Goal: Check status: Check status

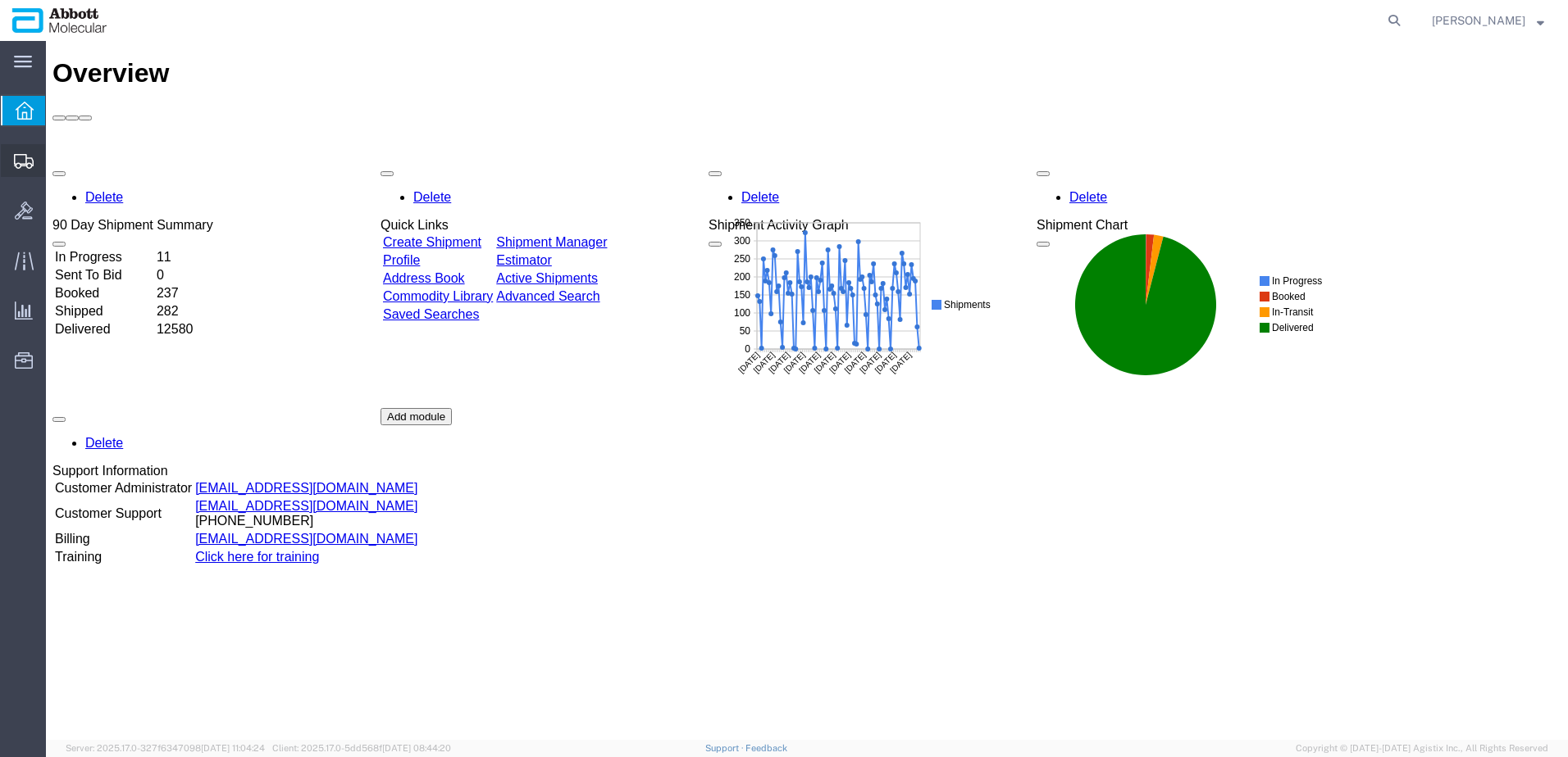
click at [0, 0] on span "Shipment Manager" at bounding box center [0, 0] width 0 height 0
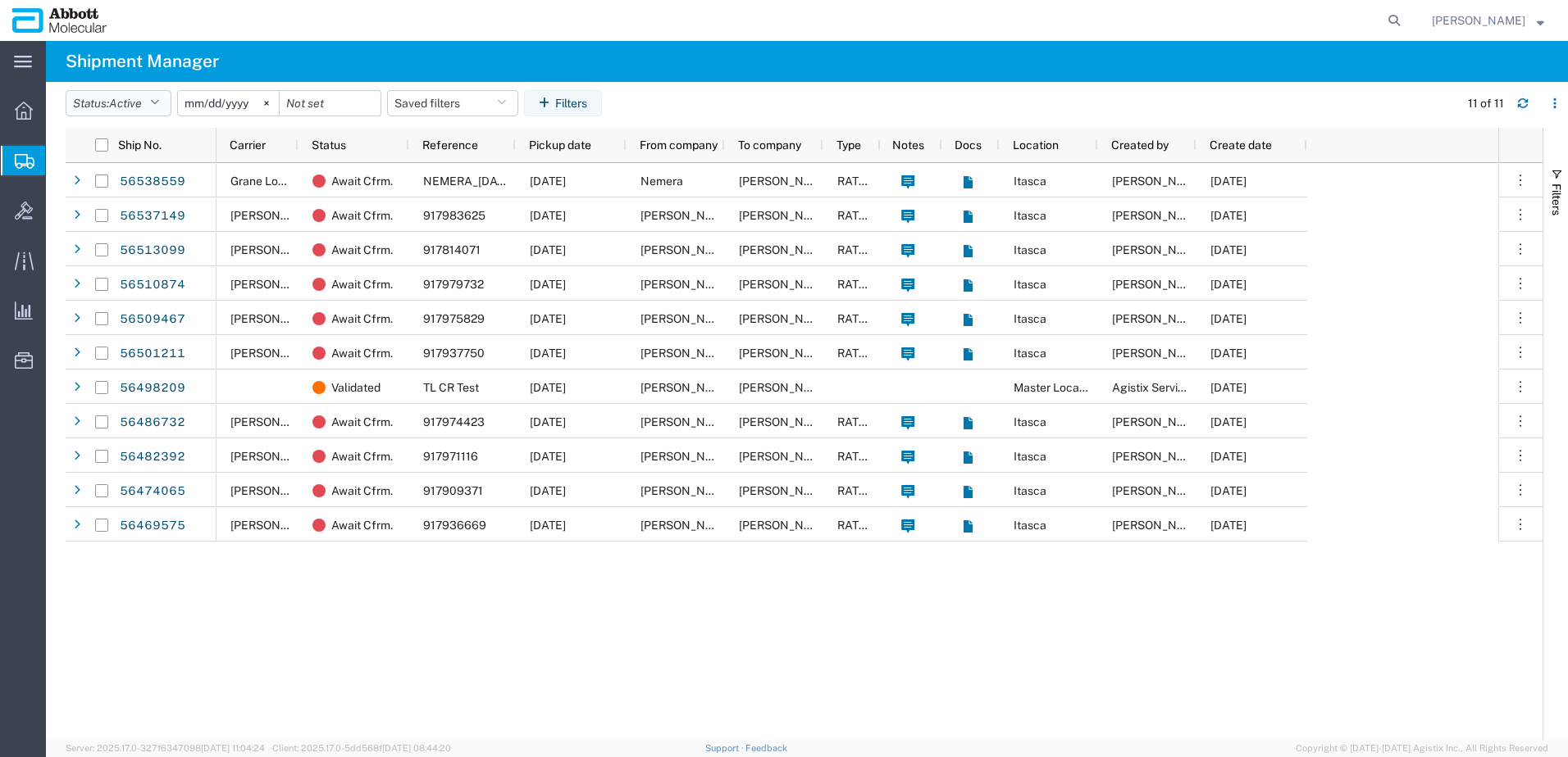
click at [159, 102] on icon "button" at bounding box center [154, 103] width 9 height 12
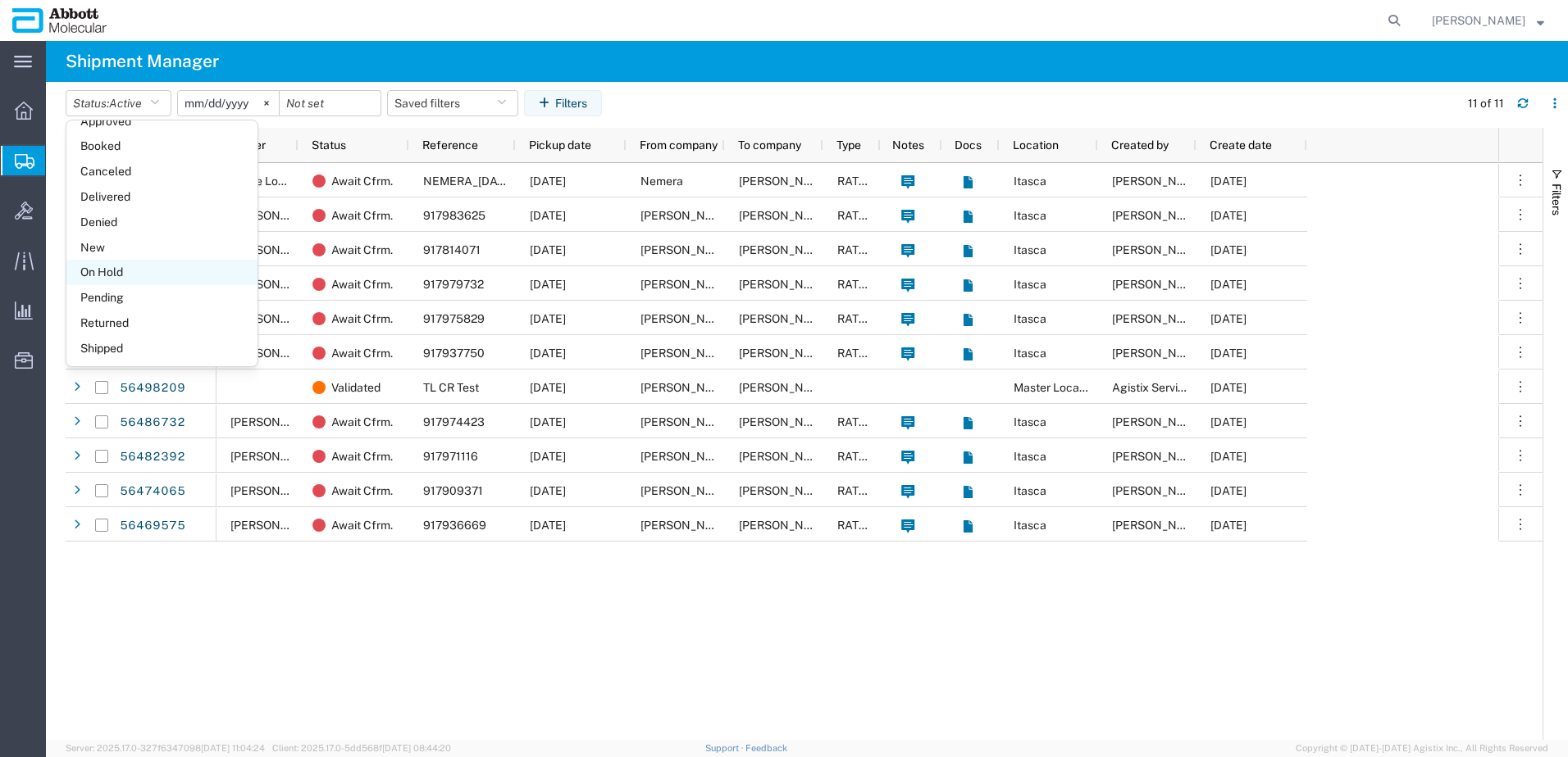
scroll to position [95, 0]
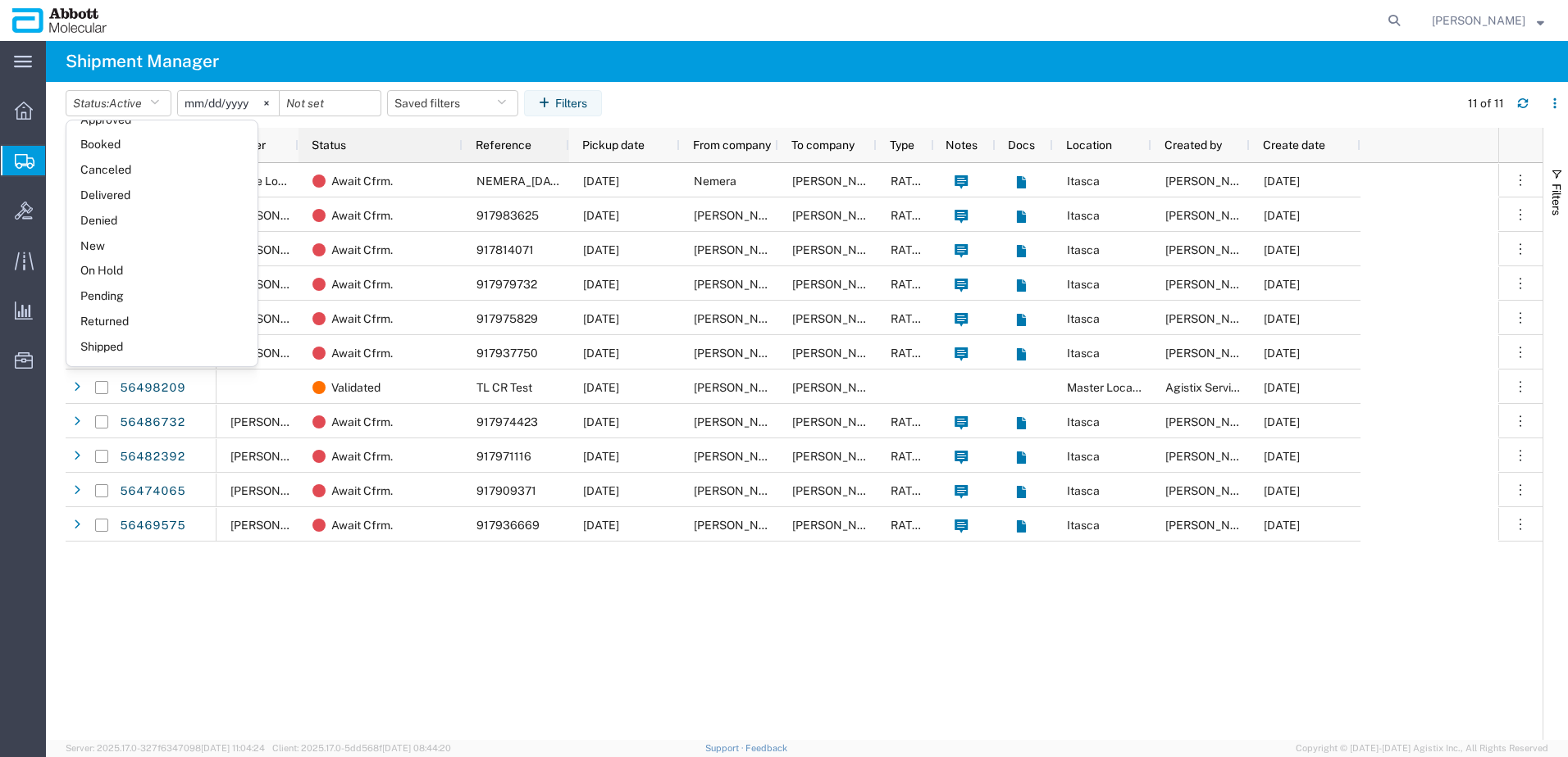
drag, startPoint x: 408, startPoint y: 143, endPoint x: 462, endPoint y: 141, distance: 54.0
click at [462, 141] on div at bounding box center [461, 145] width 6 height 34
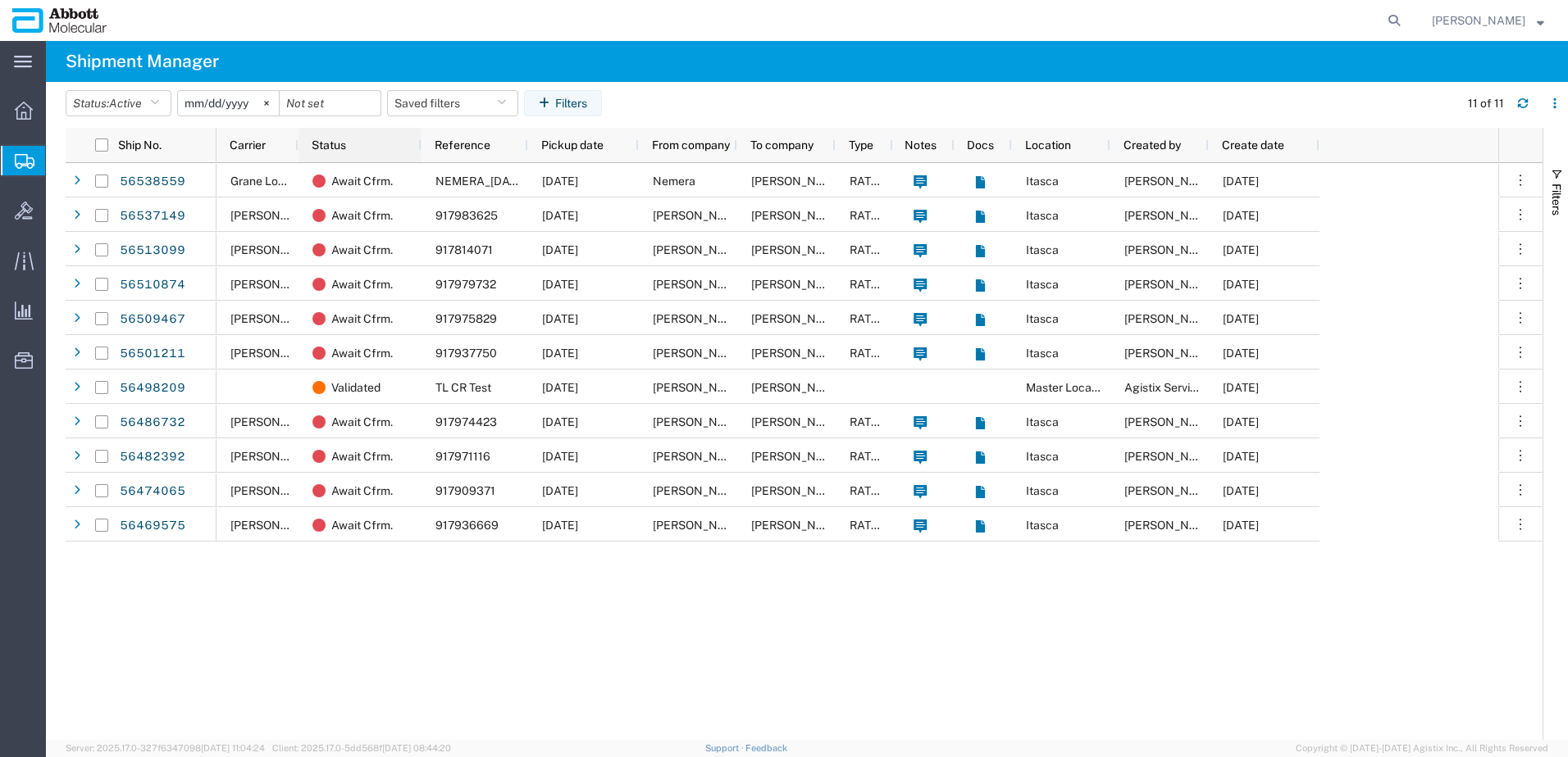
drag, startPoint x: 461, startPoint y: 141, endPoint x: 420, endPoint y: 146, distance: 41.3
click at [420, 146] on div at bounding box center [420, 145] width 6 height 34
click at [159, 99] on icon "button" at bounding box center [154, 103] width 9 height 12
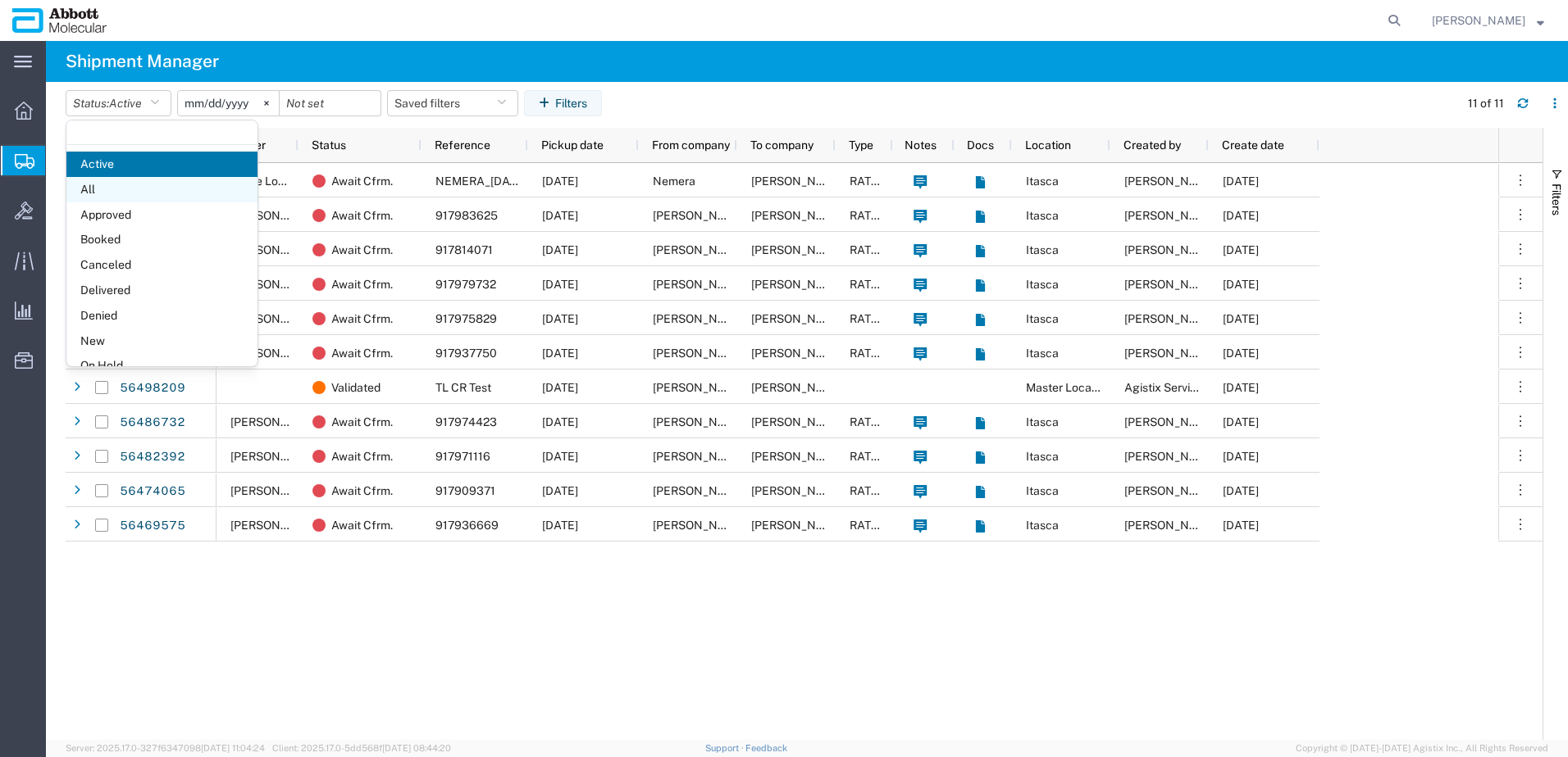
click at [132, 181] on span "All" at bounding box center [161, 189] width 191 height 25
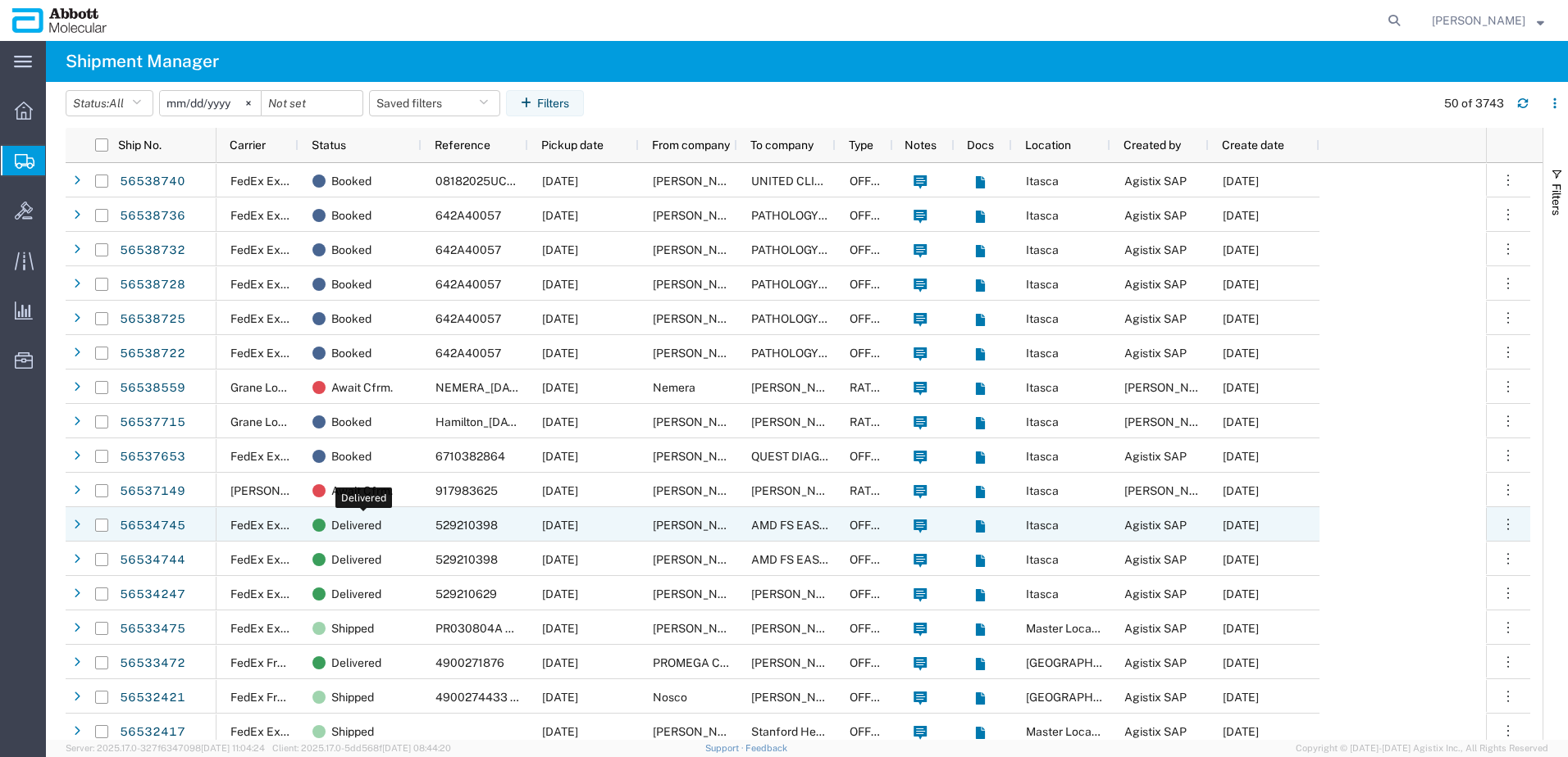
click at [355, 528] on span "Delivered" at bounding box center [355, 526] width 50 height 34
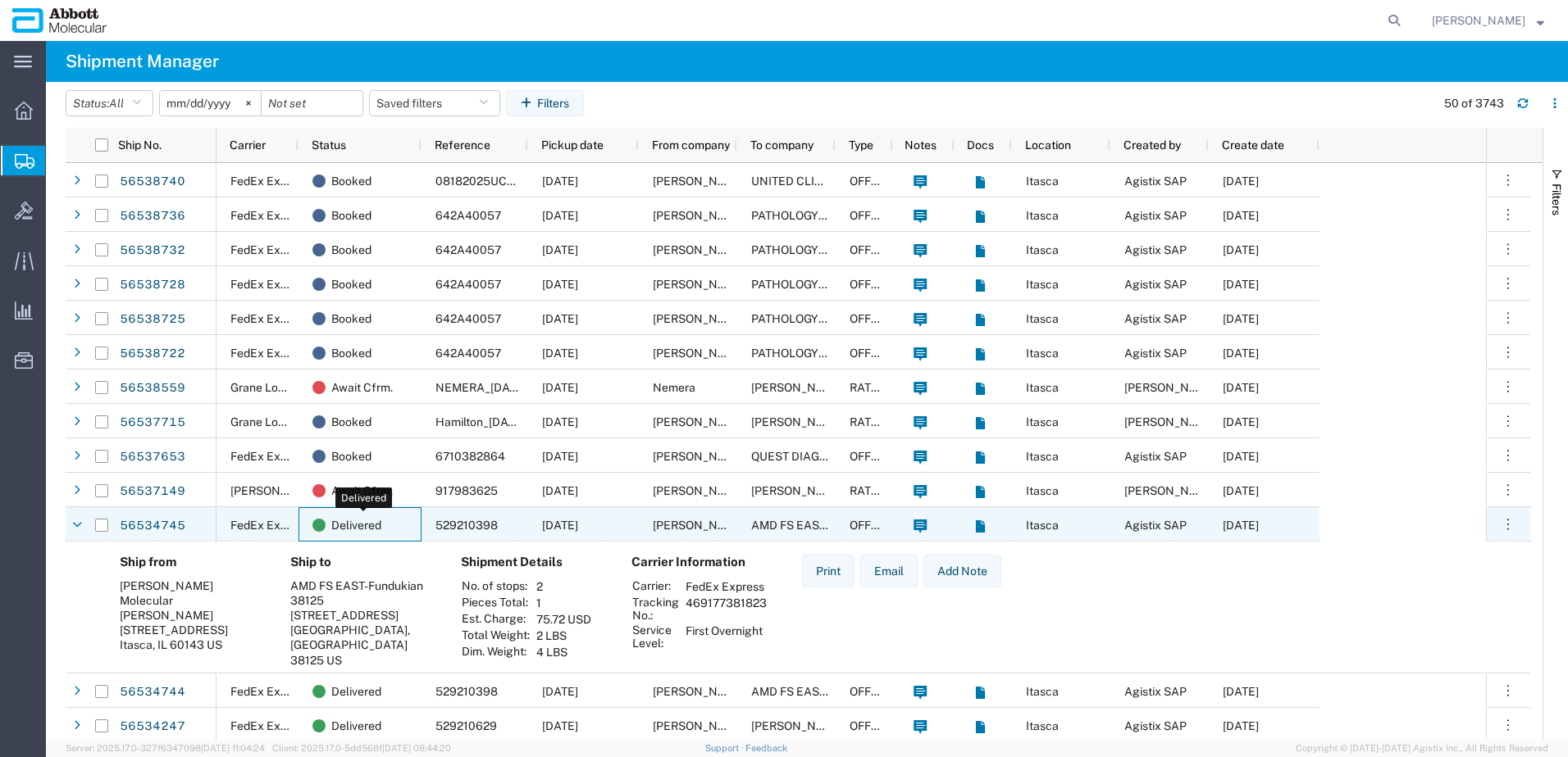
click at [361, 529] on span "Delivered" at bounding box center [355, 526] width 50 height 34
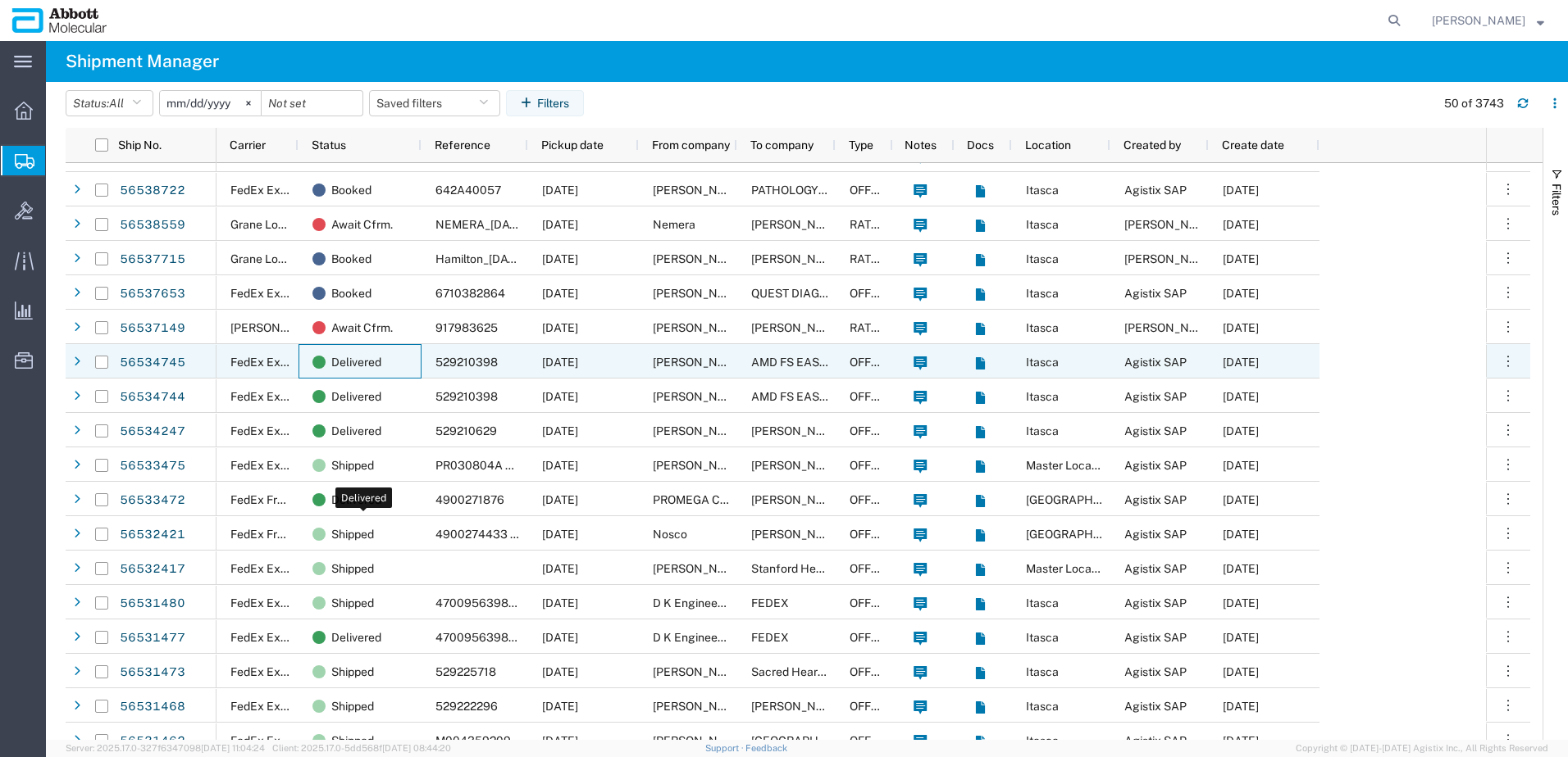
scroll to position [164, 0]
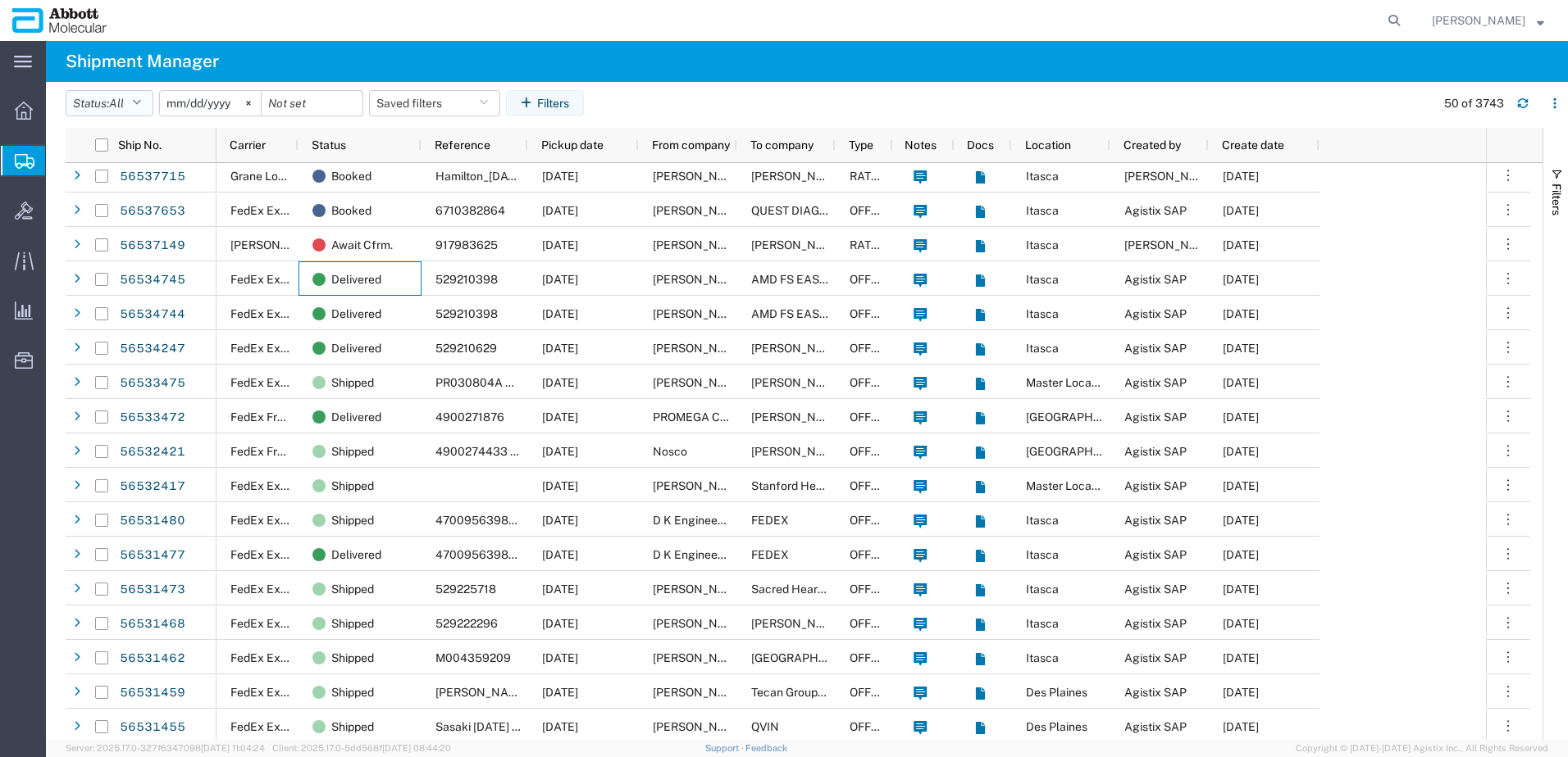
click at [136, 99] on button "Status: All" at bounding box center [109, 102] width 88 height 26
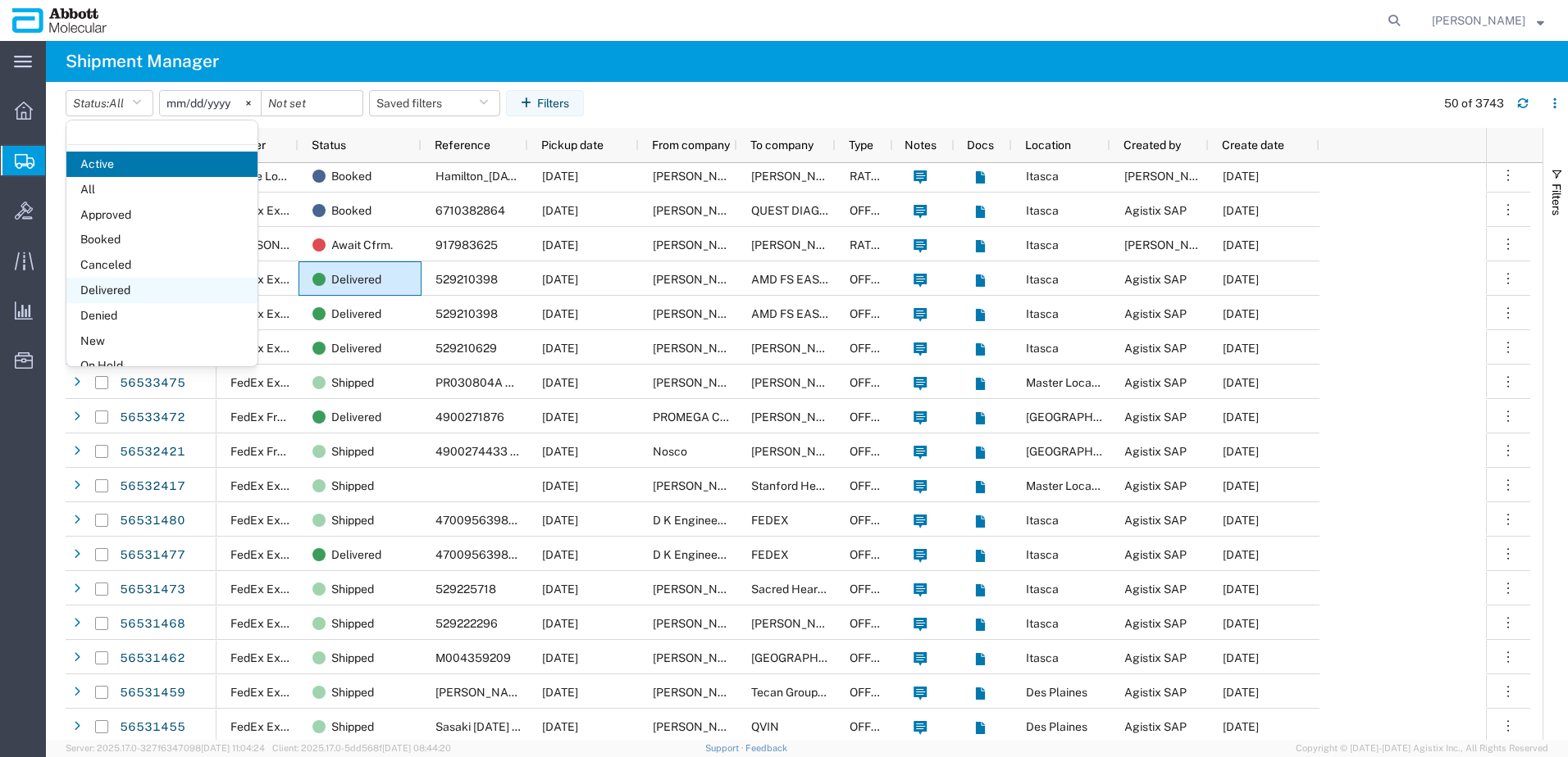
click at [121, 289] on span "Delivered" at bounding box center [161, 291] width 191 height 25
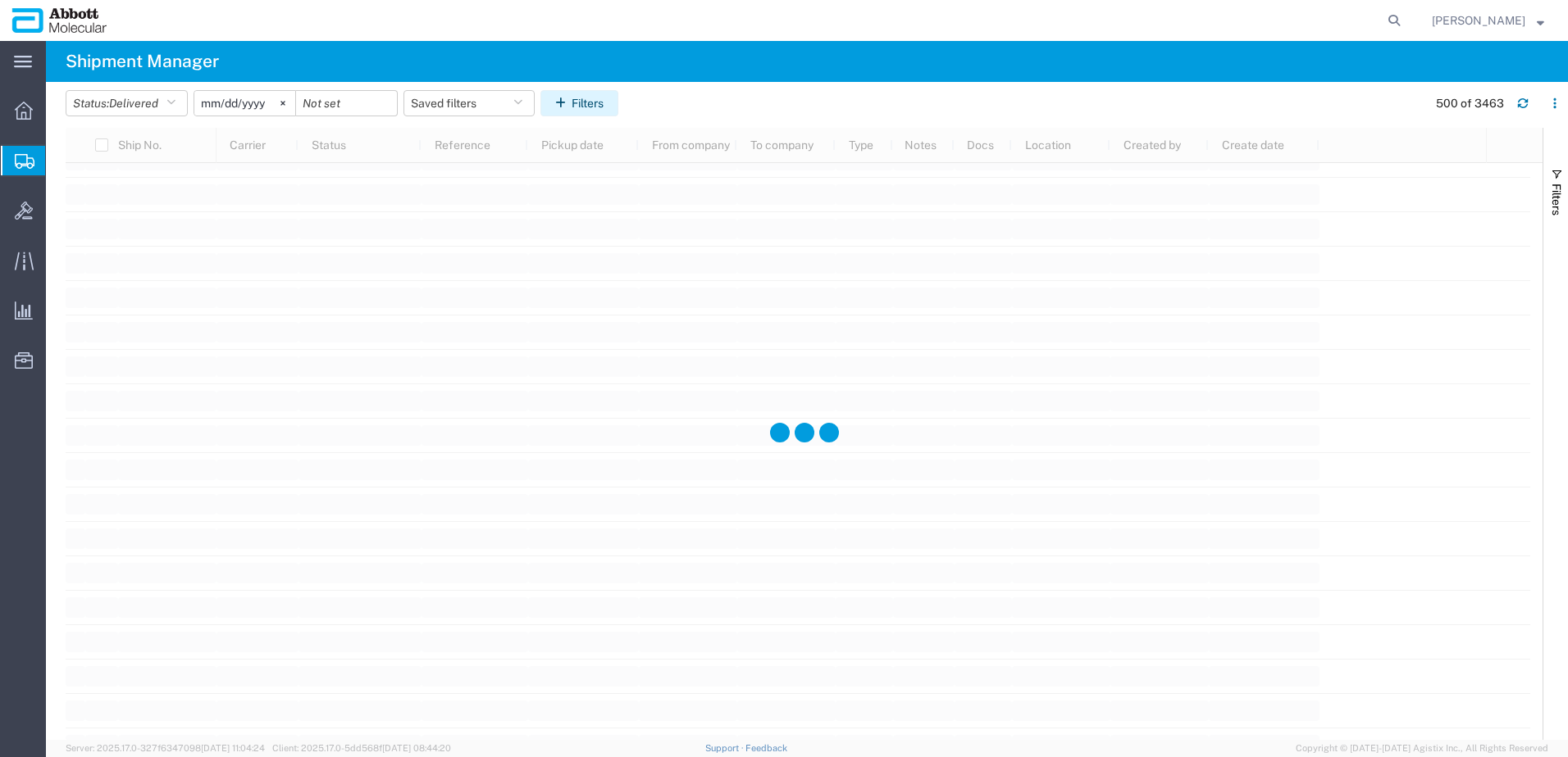
click at [598, 106] on button "Filters" at bounding box center [579, 102] width 78 height 26
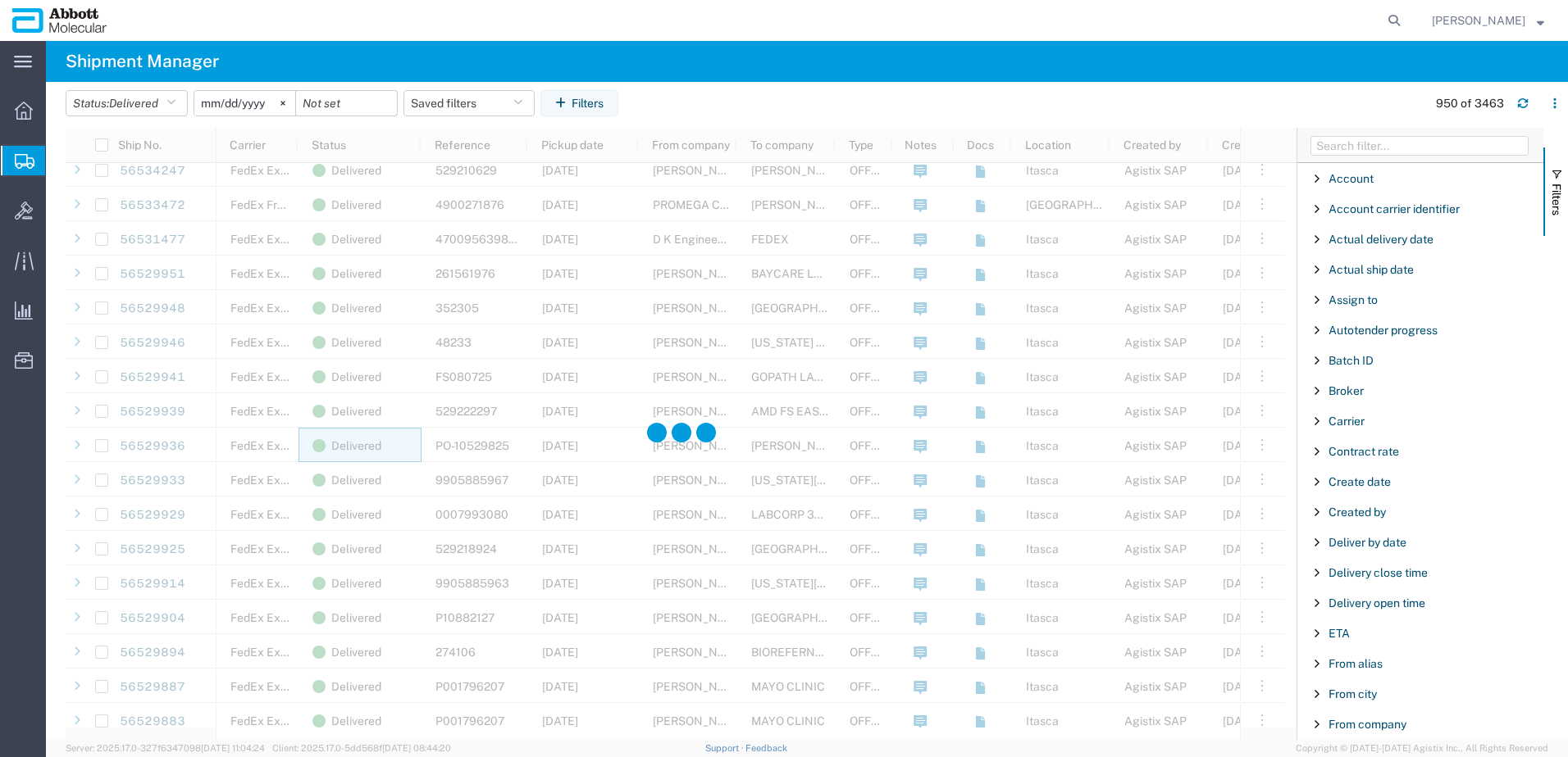
click at [1314, 423] on span "Filter List 66 Filters" at bounding box center [1317, 421] width 13 height 13
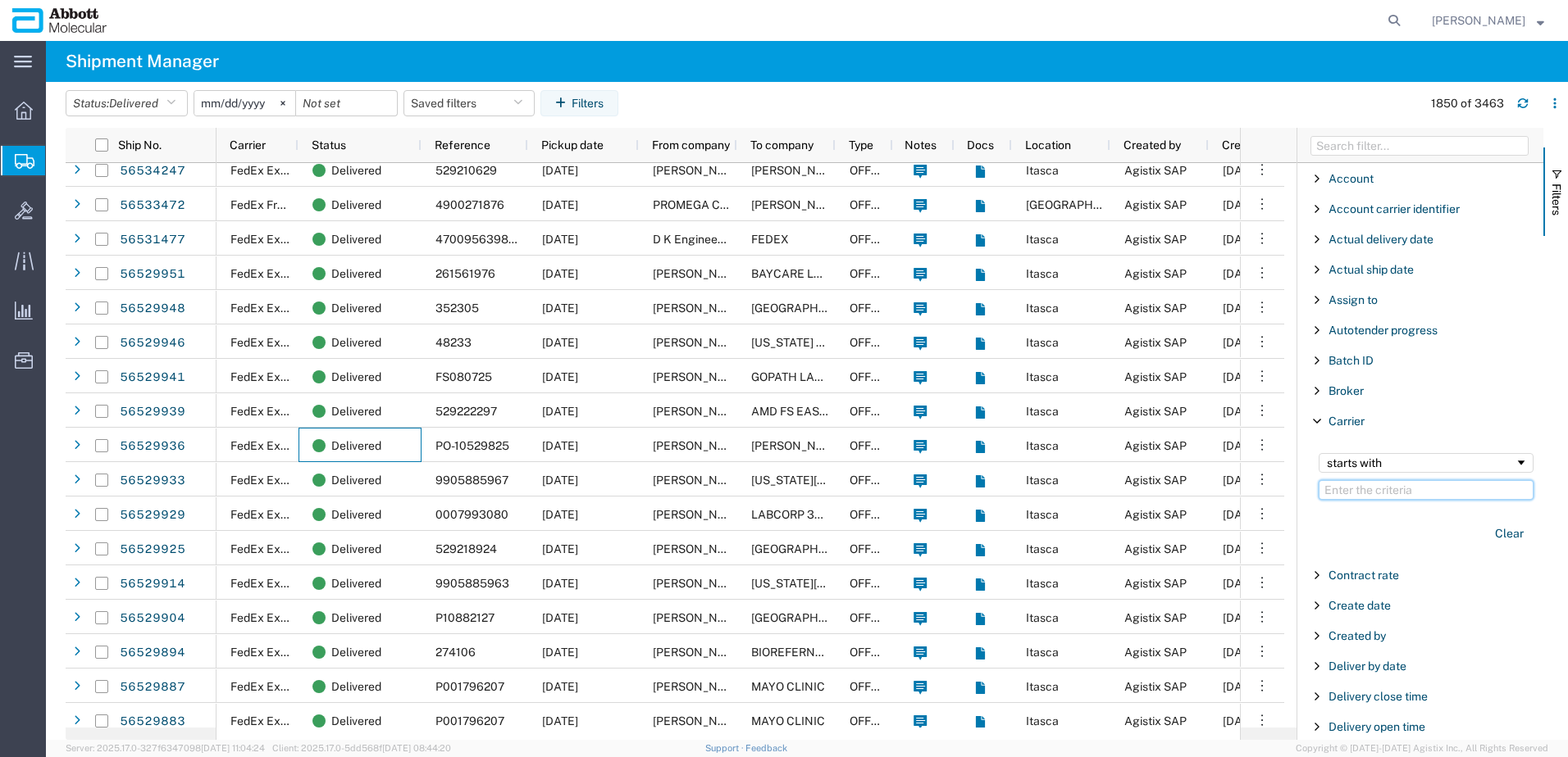
click at [1371, 492] on input "Filter Value" at bounding box center [1426, 490] width 215 height 20
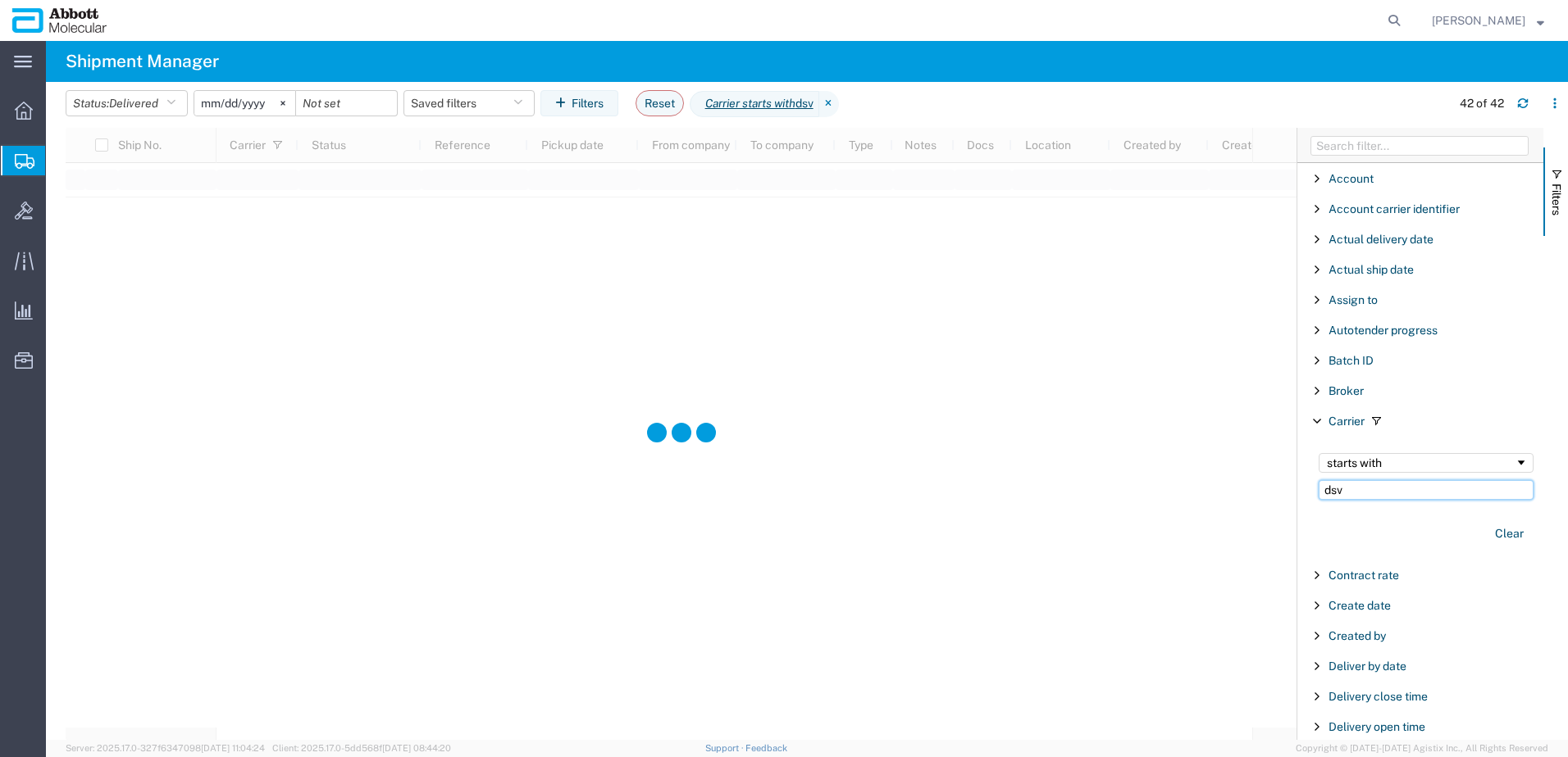
type input "dsv"
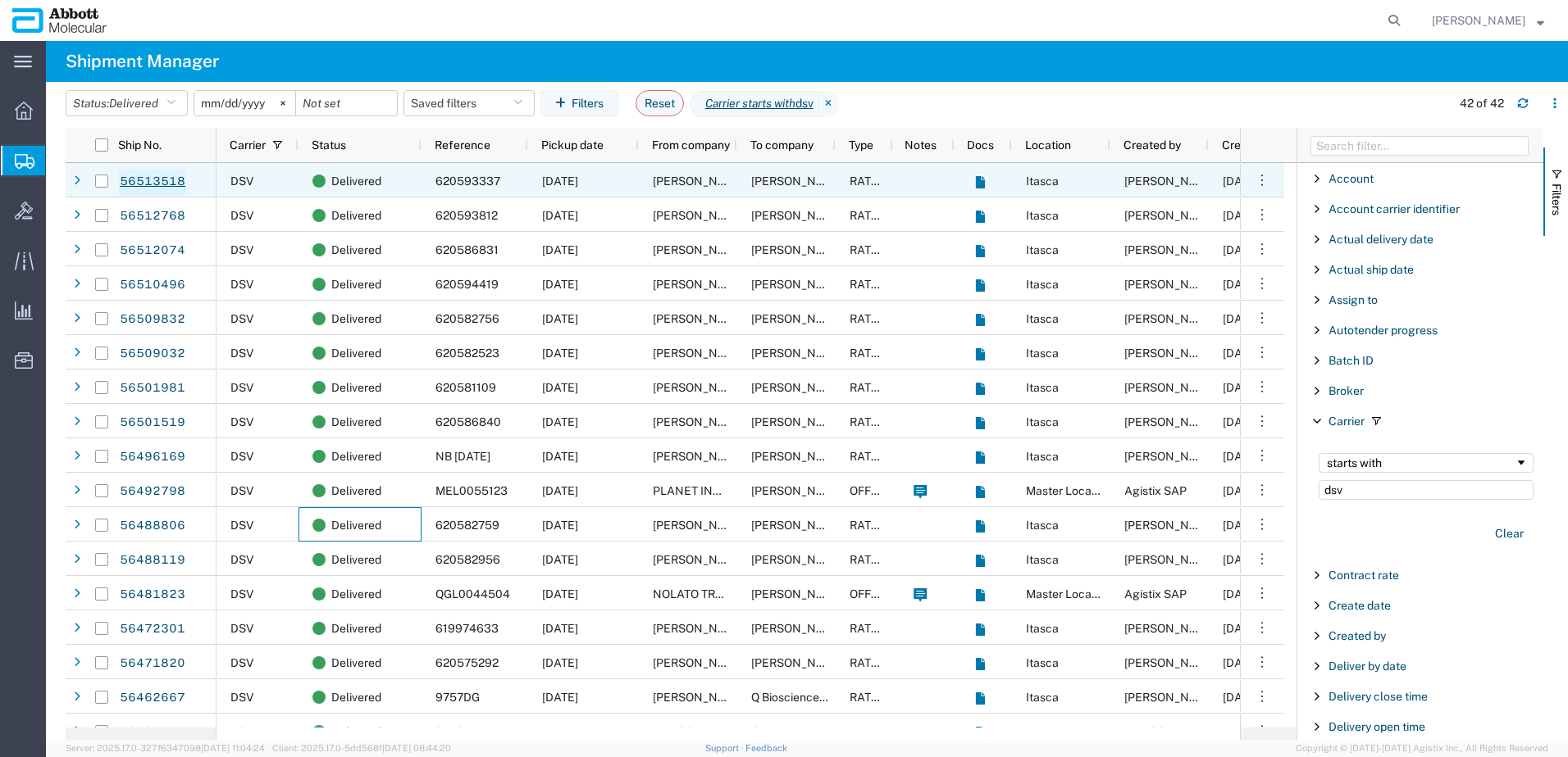
click at [156, 183] on link "56513518" at bounding box center [152, 181] width 67 height 26
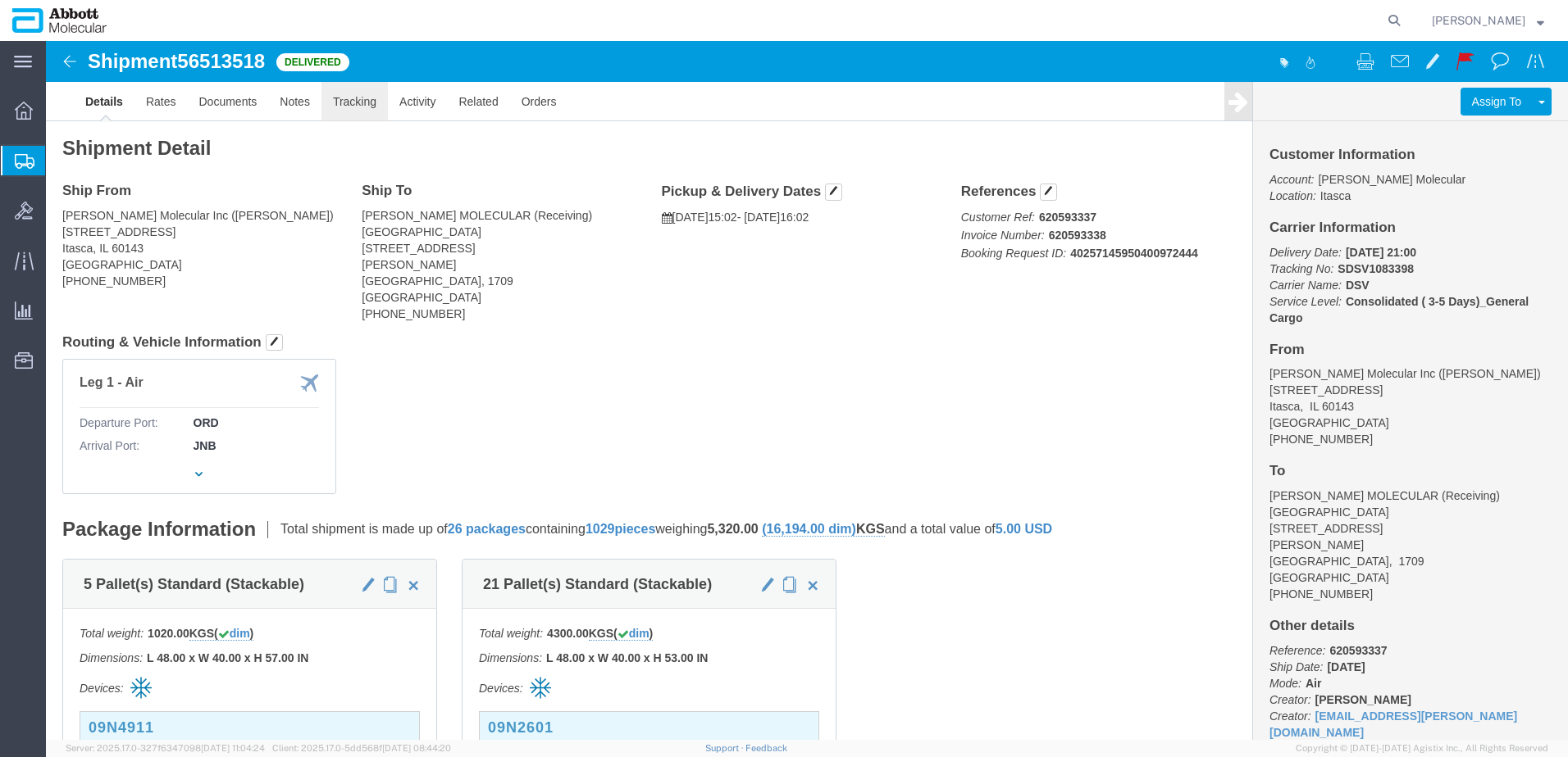
click link "Tracking"
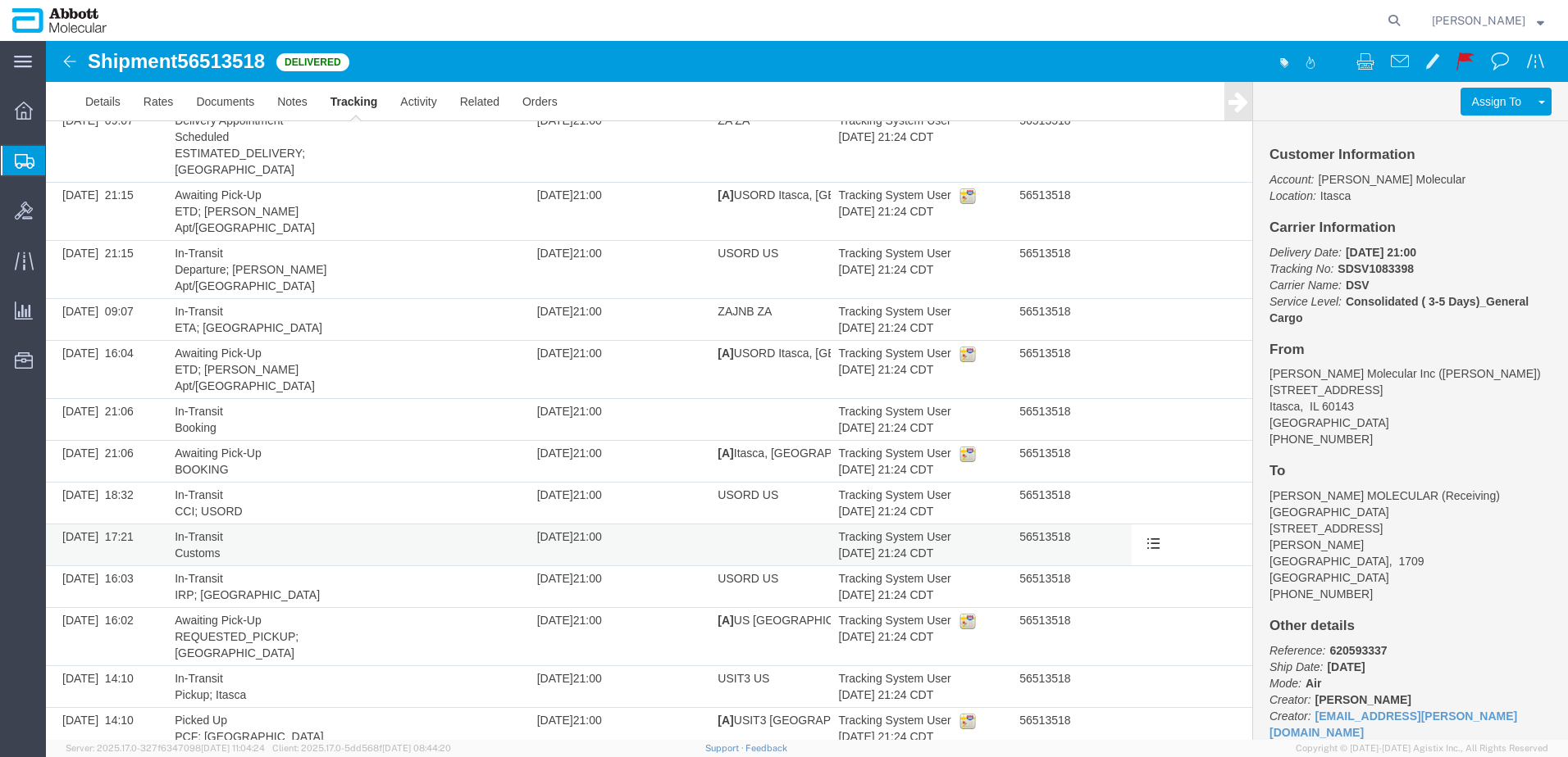
scroll to position [381, 0]
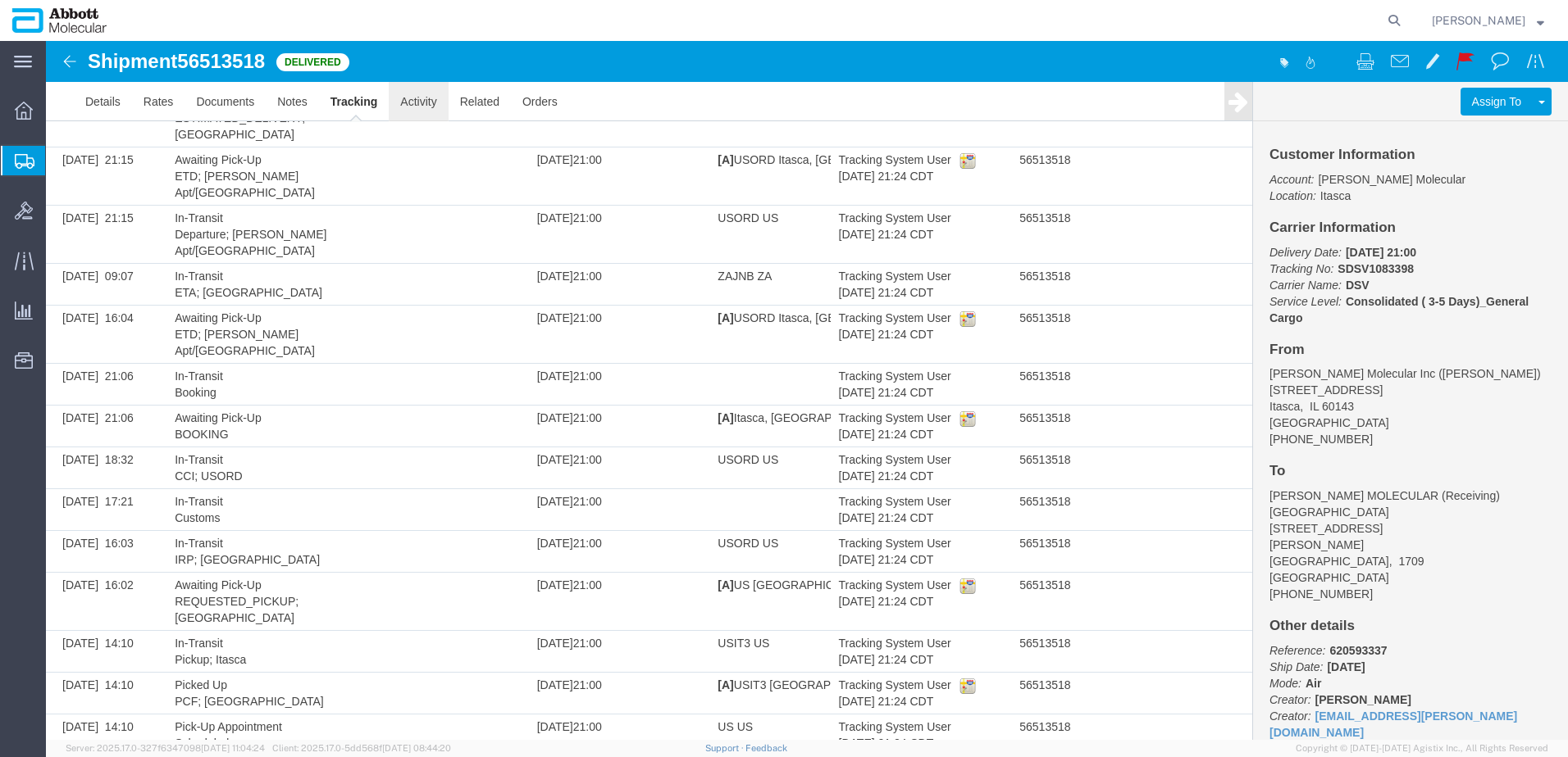
click at [417, 107] on link "Activity" at bounding box center [418, 101] width 59 height 39
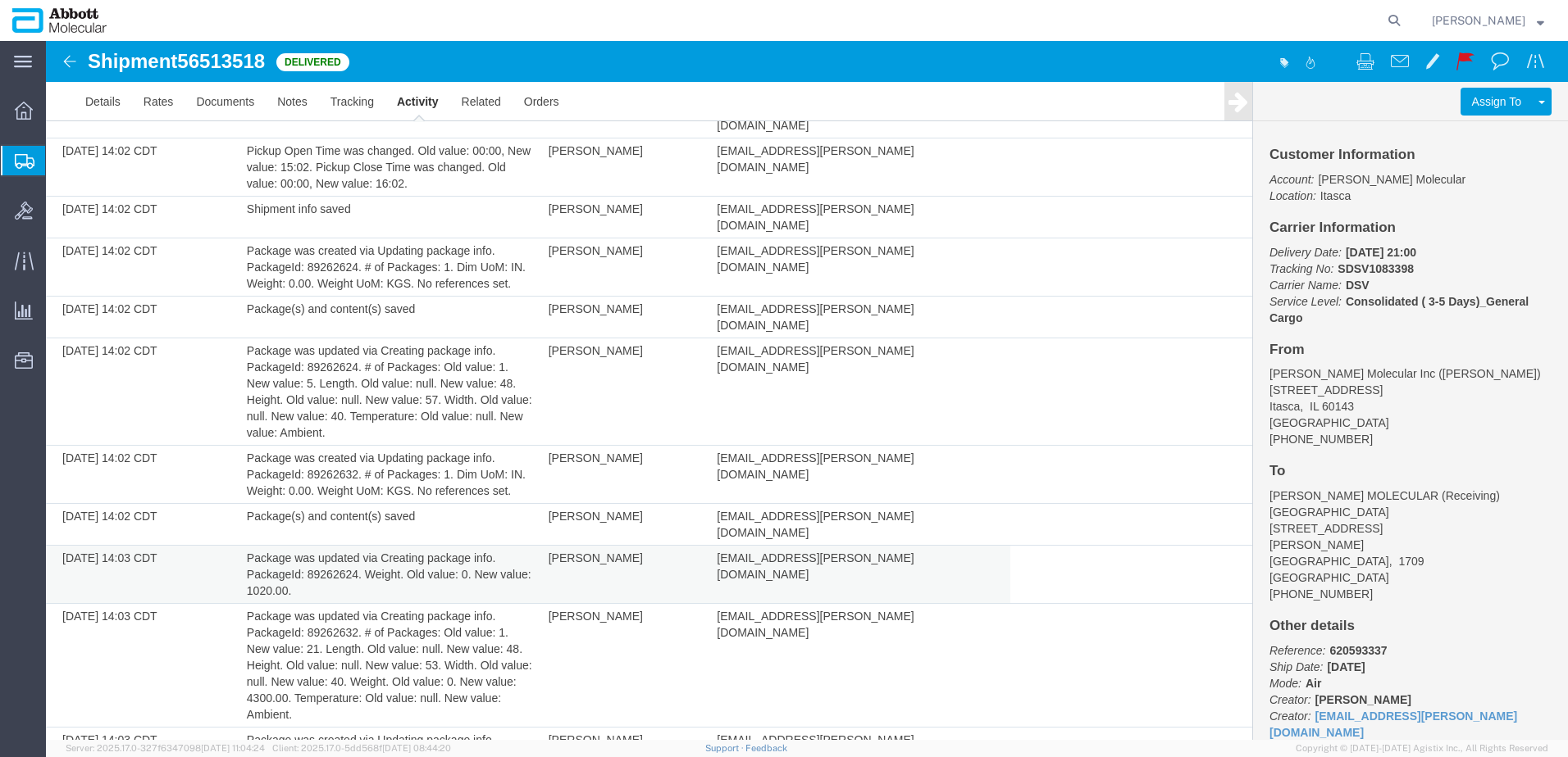
scroll to position [115, 0]
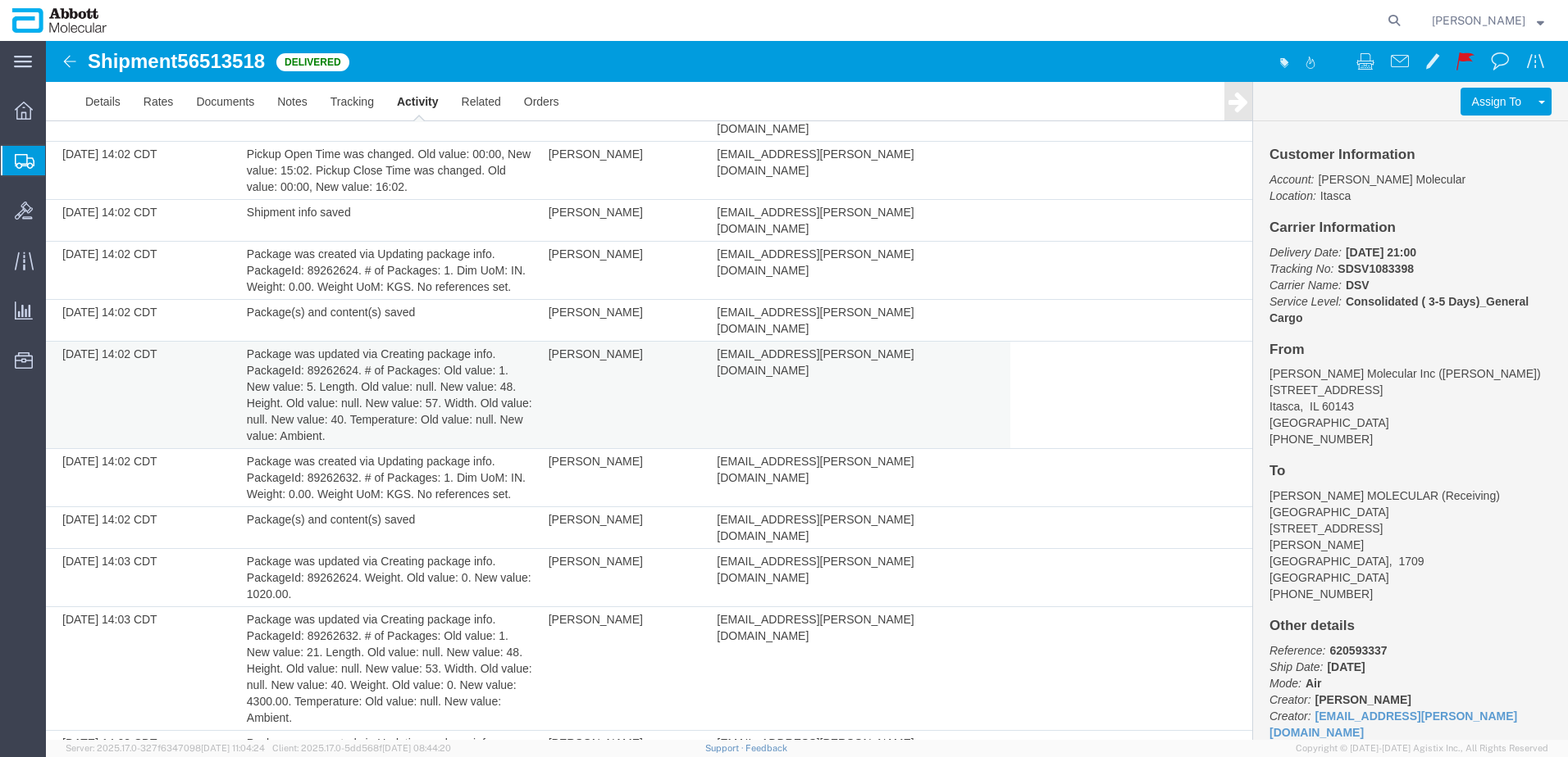
click at [414, 358] on td "Package was updated via Creating package info. PackageId: 89262624. # of Packag…" at bounding box center [389, 395] width 302 height 107
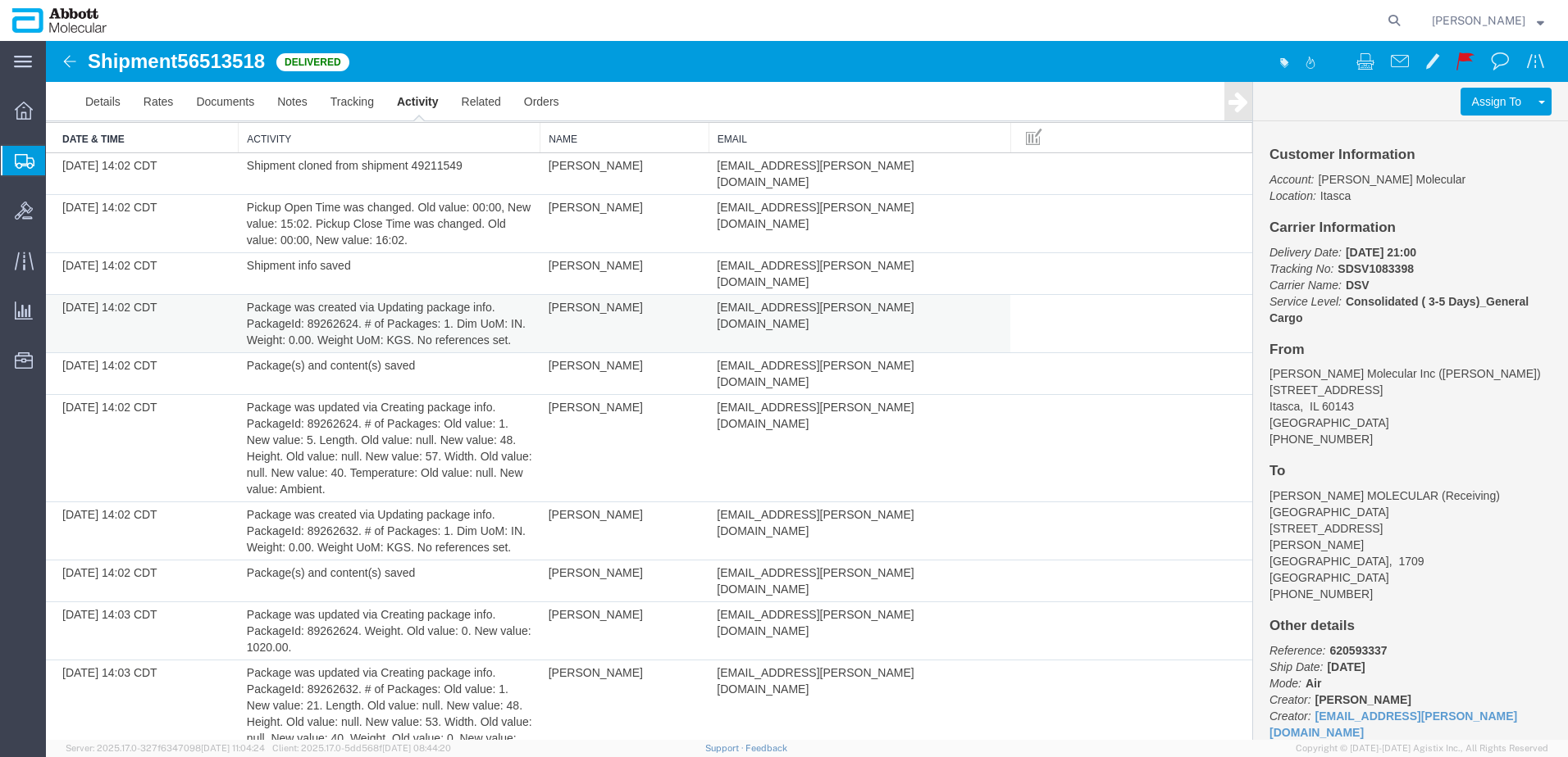
scroll to position [0, 0]
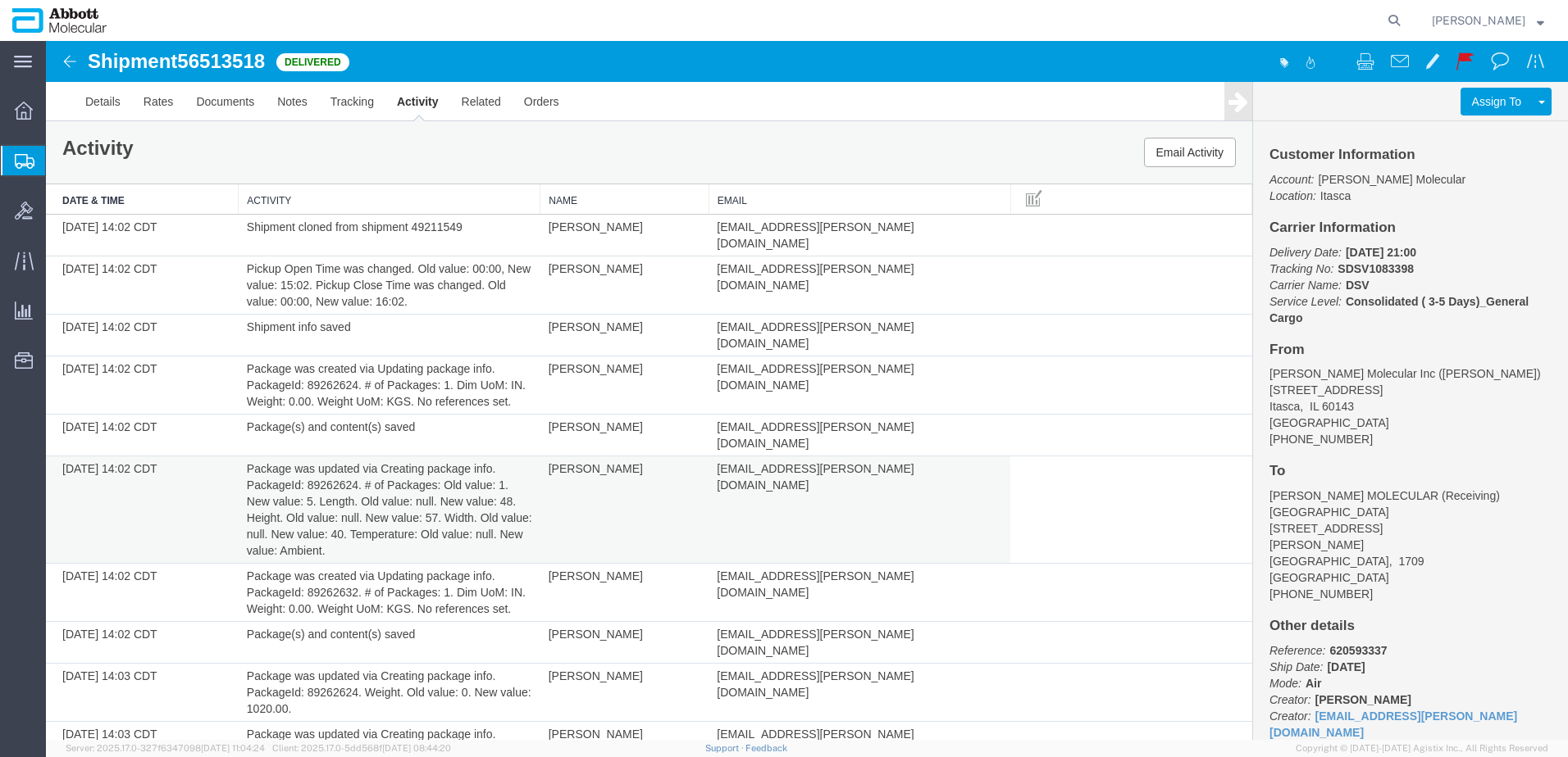
click at [369, 457] on td "Package was updated via Creating package info. PackageId: 89262624. # of Packag…" at bounding box center [389, 510] width 302 height 107
click at [451, 457] on td "Package was updated via Creating package info. PackageId: 89262624. # of Packag…" at bounding box center [389, 510] width 302 height 107
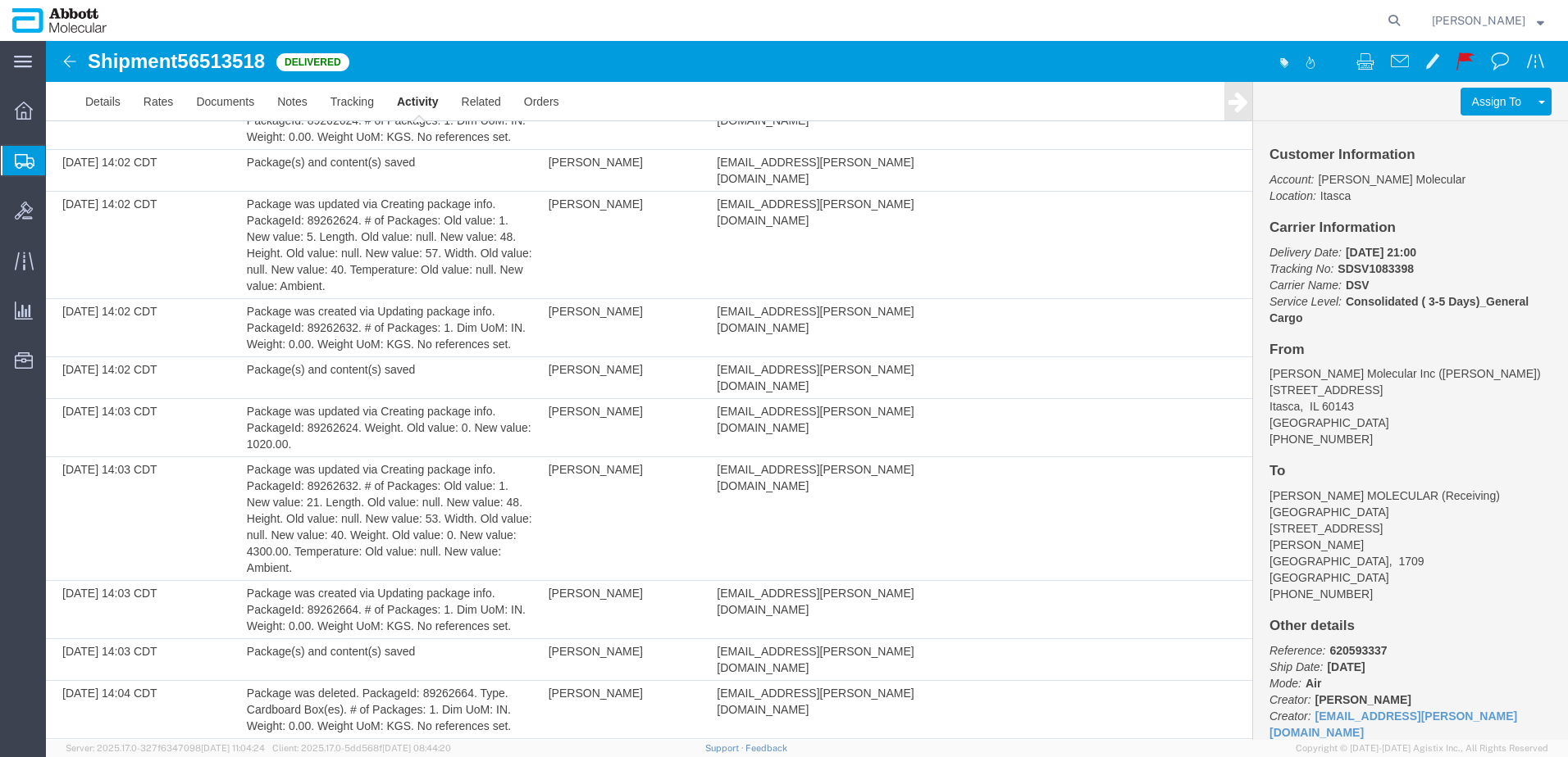
scroll to position [142, 0]
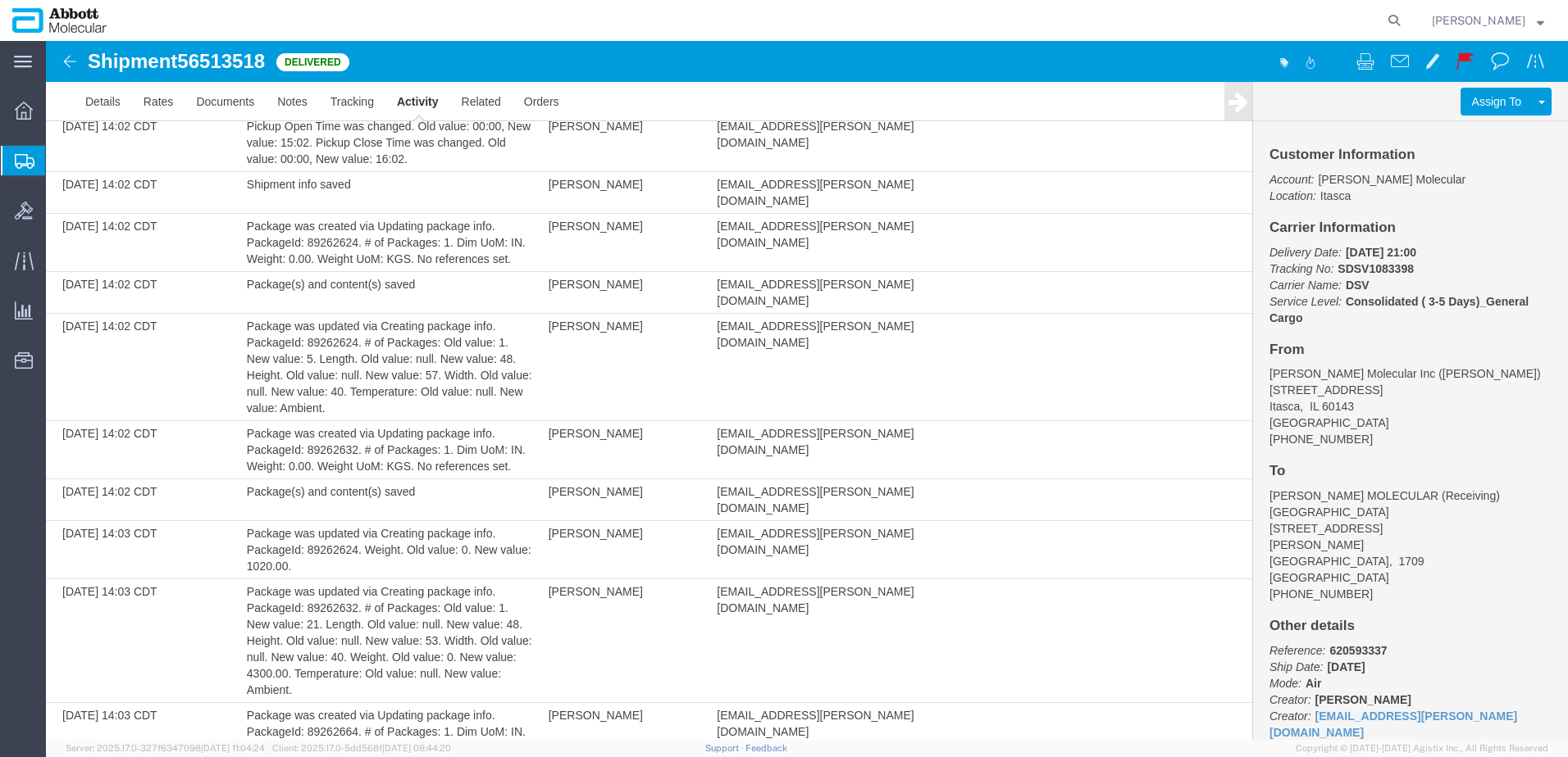
click at [0, 0] on span "Shipment Manager" at bounding box center [0, 0] width 0 height 0
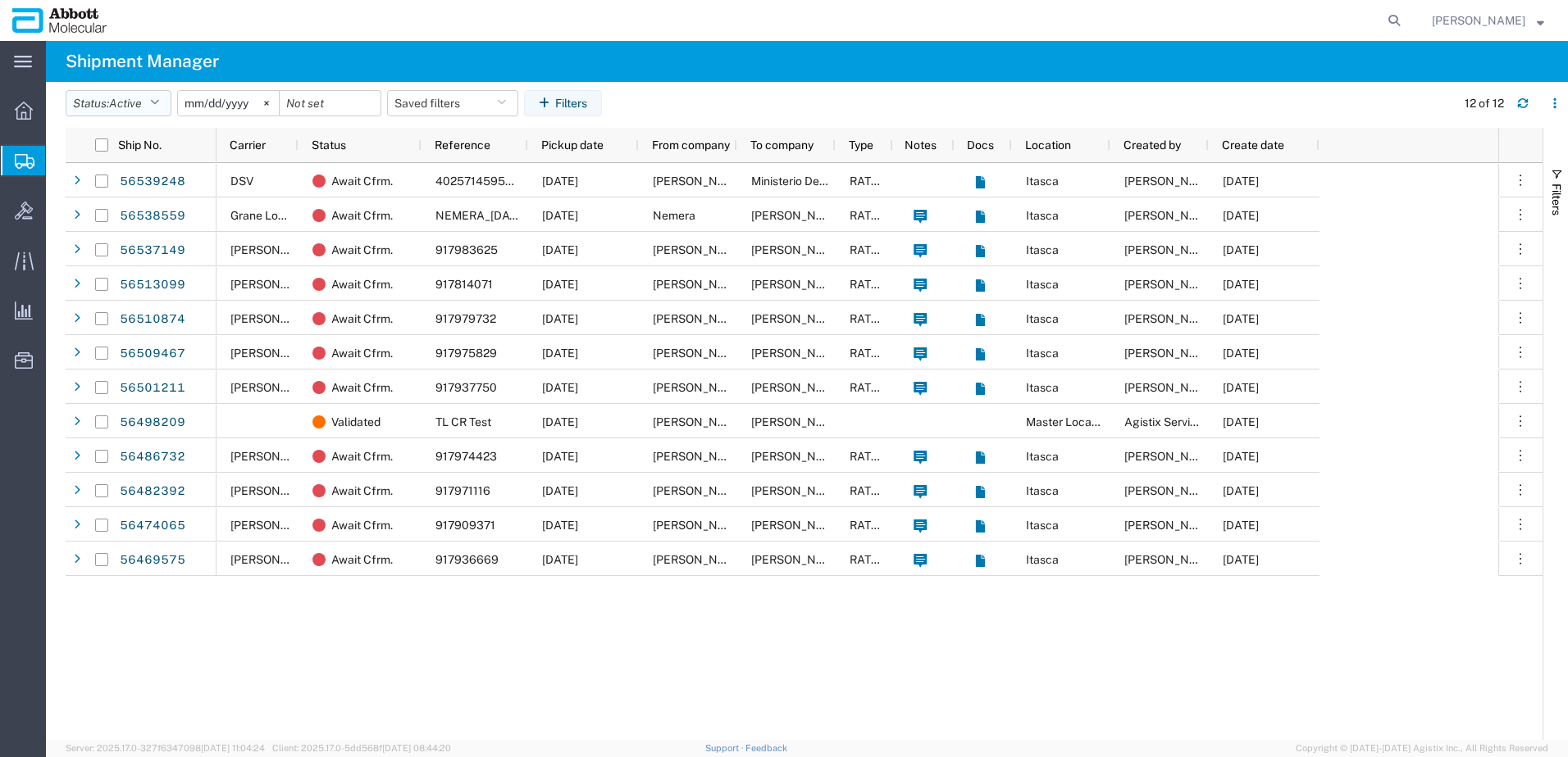
click at [138, 99] on span "Active" at bounding box center [125, 103] width 33 height 13
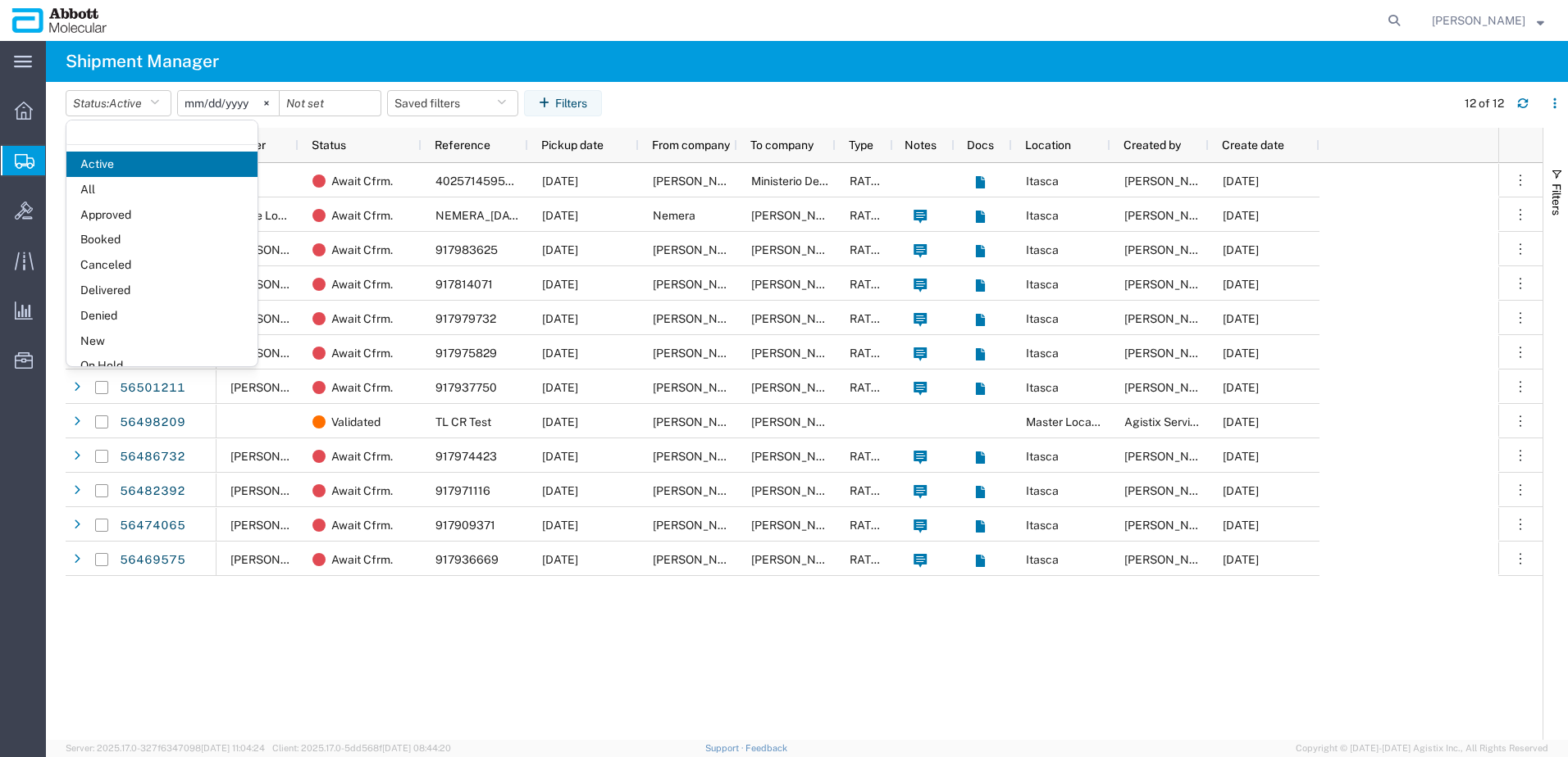
click at [744, 107] on agx-table-filter-chips "Status: Active Active All Approved Booked Canceled Delivered Denied New On Hold…" at bounding box center [755, 109] width 1381 height 38
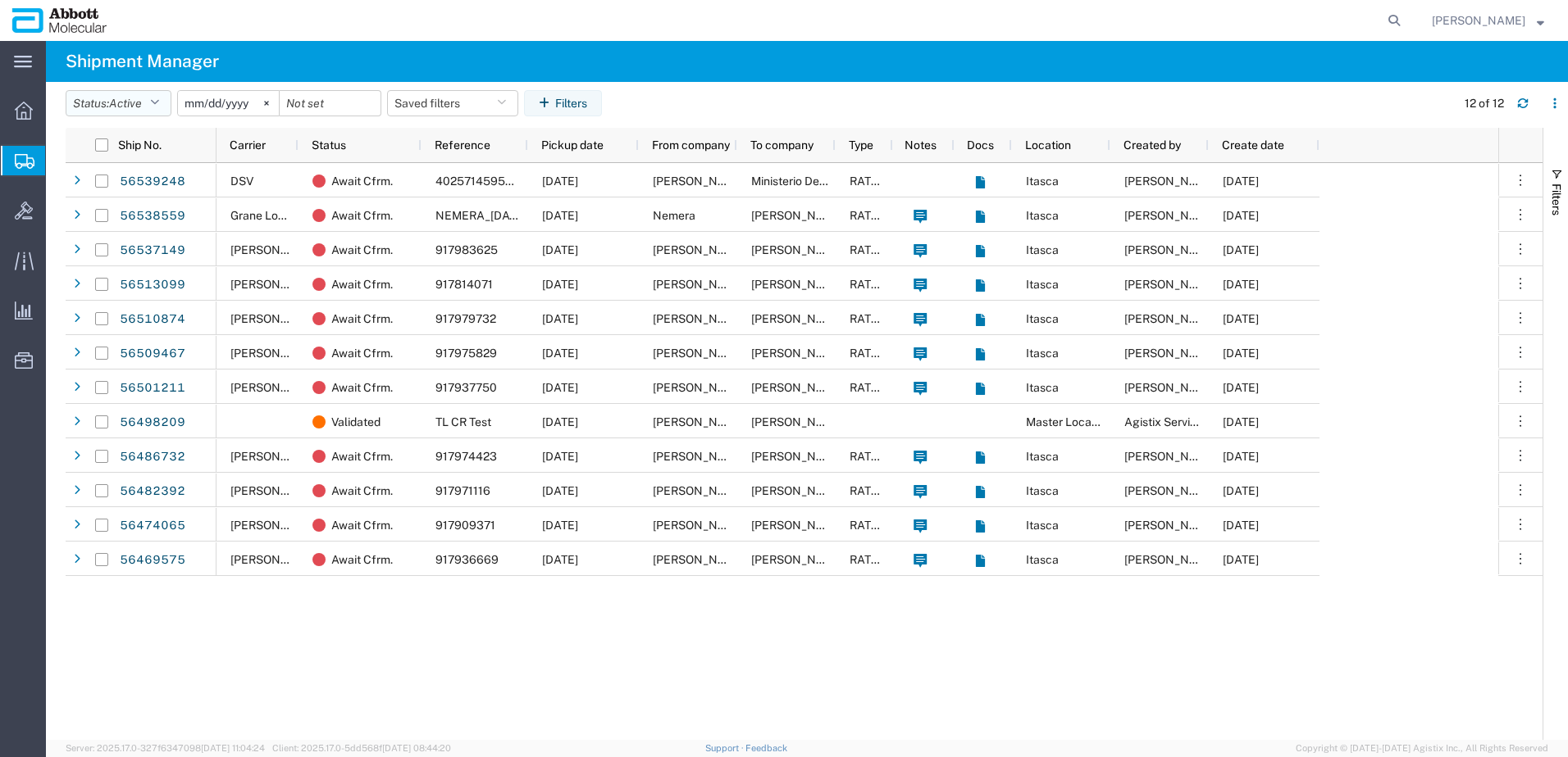
click at [141, 100] on span "Active" at bounding box center [125, 103] width 33 height 13
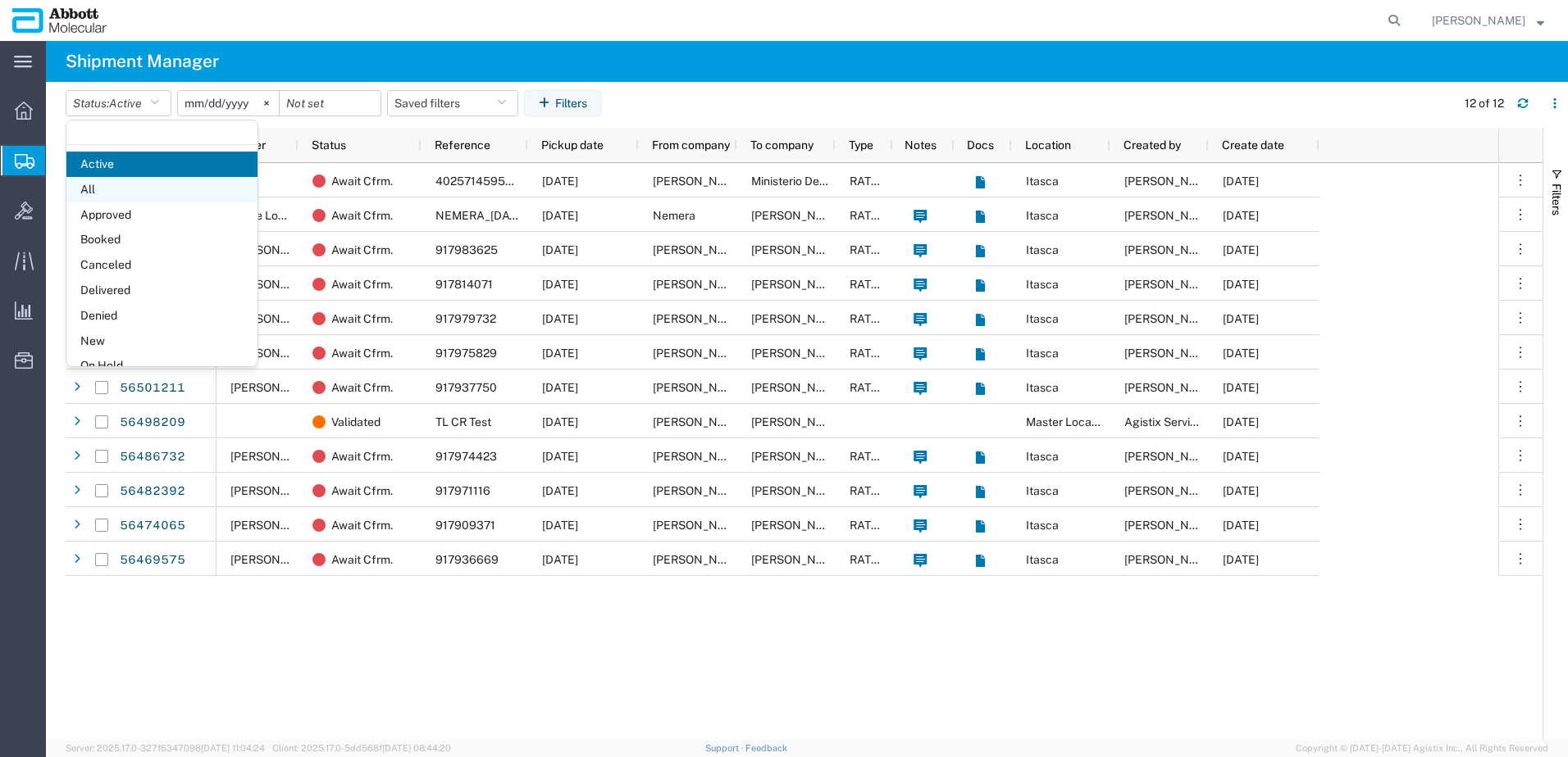
click at [95, 190] on span "All" at bounding box center [161, 189] width 191 height 25
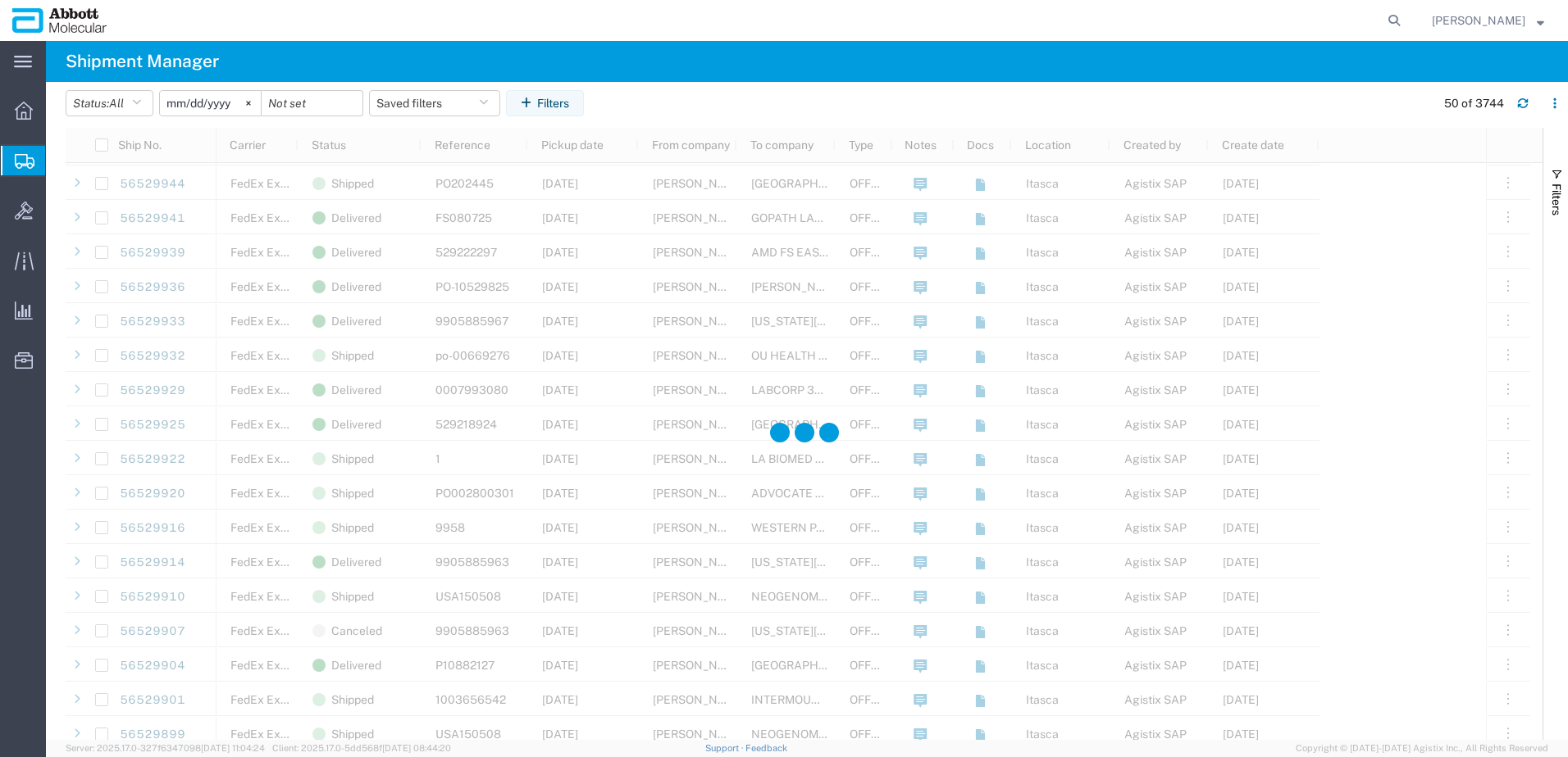
scroll to position [1065, 0]
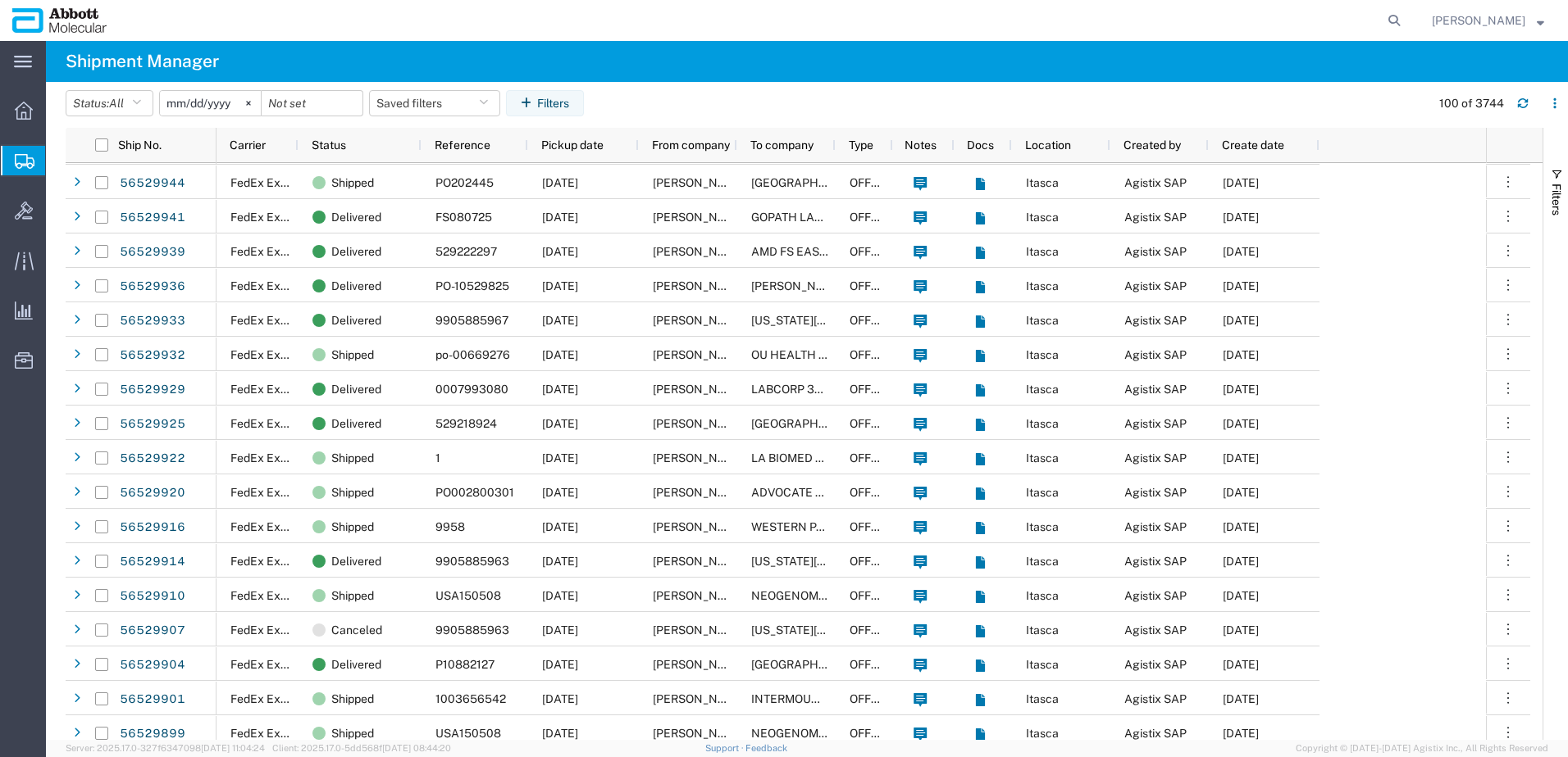
scroll to position [875, 0]
